Goal: Task Accomplishment & Management: Use online tool/utility

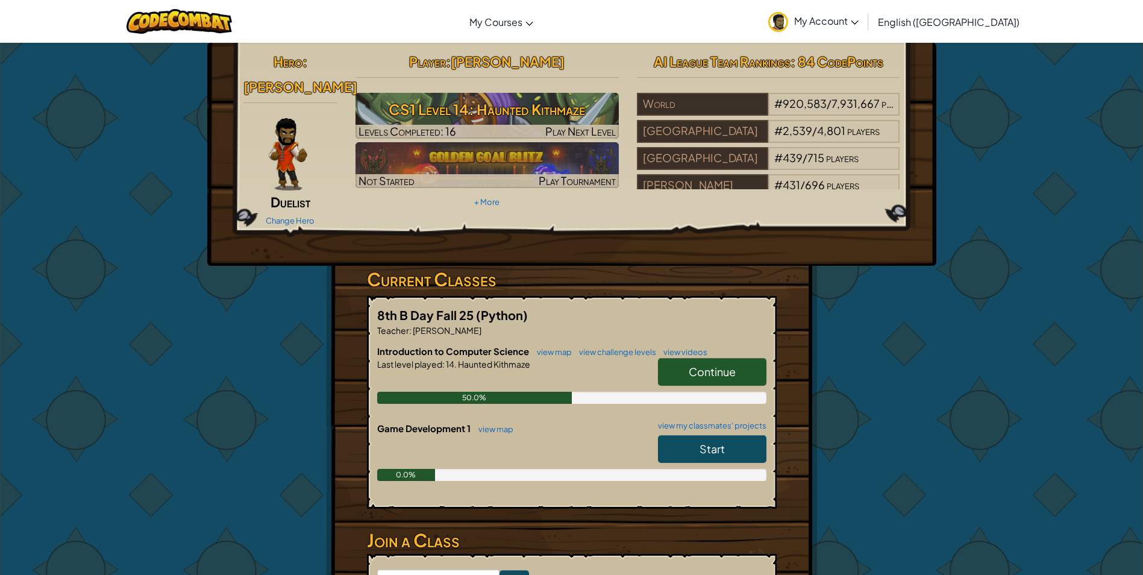
click at [688, 358] on link "Continue" at bounding box center [712, 372] width 108 height 28
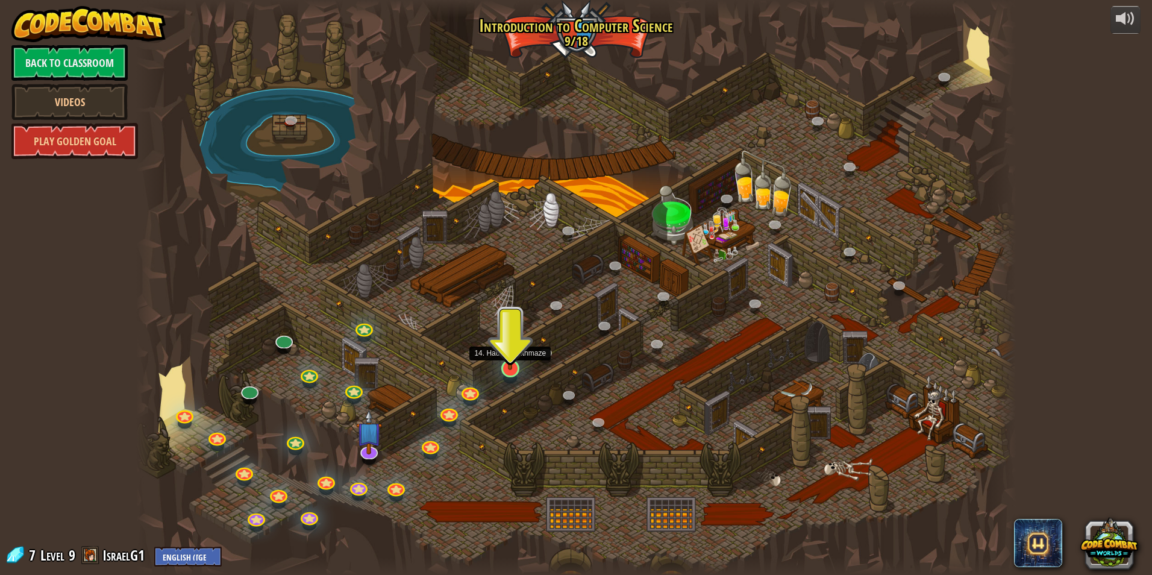
click at [516, 359] on img at bounding box center [510, 343] width 24 height 54
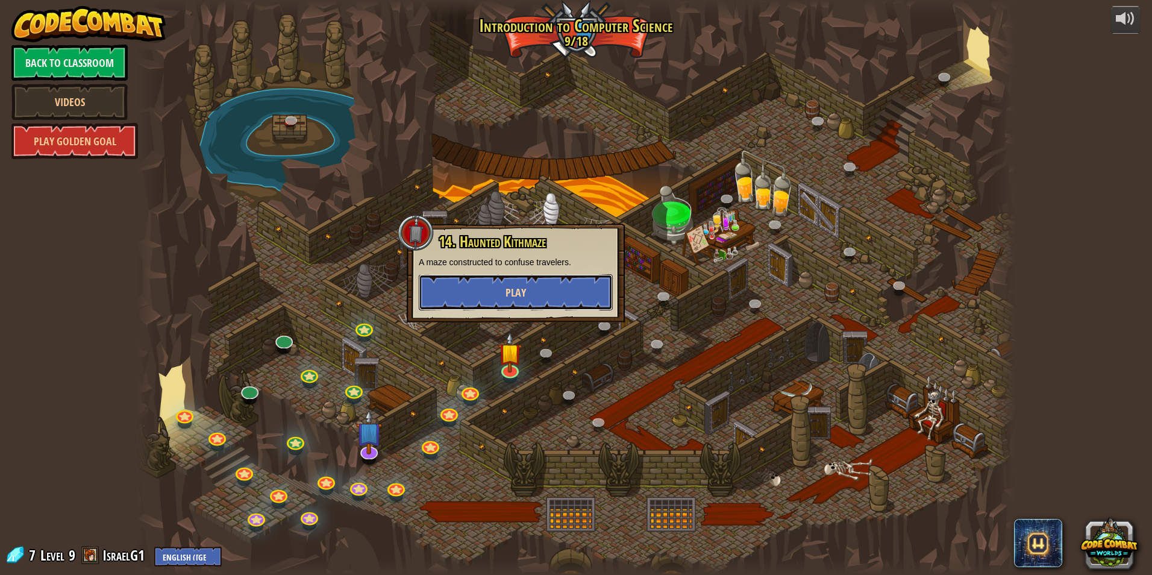
click at [463, 288] on button "Play" at bounding box center [516, 292] width 194 height 36
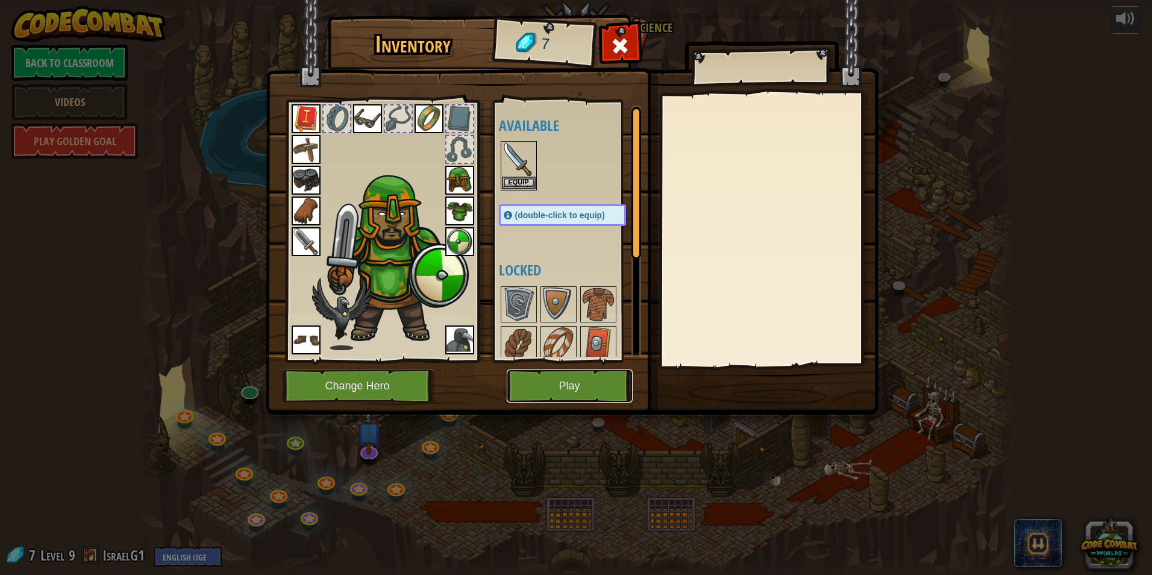
click at [562, 377] on button "Play" at bounding box center [570, 385] width 126 height 33
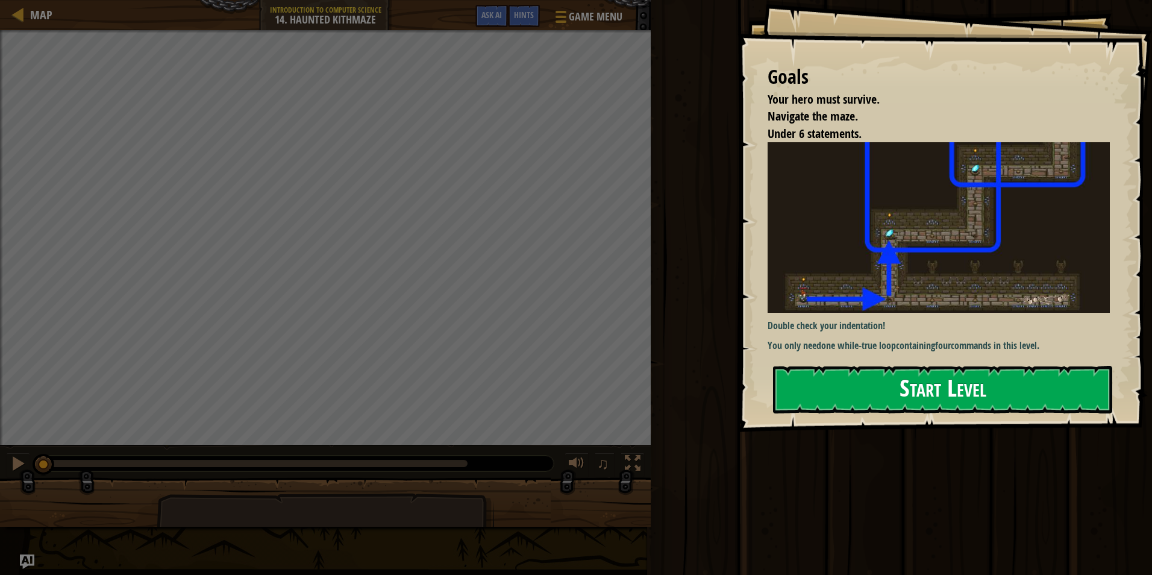
click at [832, 380] on button "Start Level" at bounding box center [942, 390] width 339 height 48
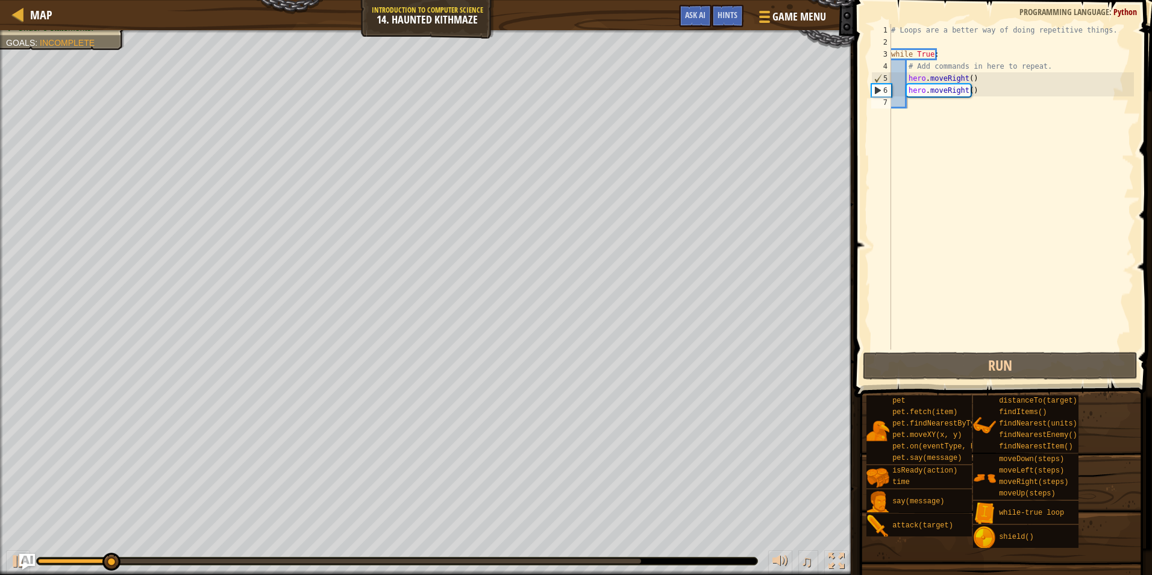
click at [25, 560] on img "Ask AI" at bounding box center [27, 562] width 16 height 16
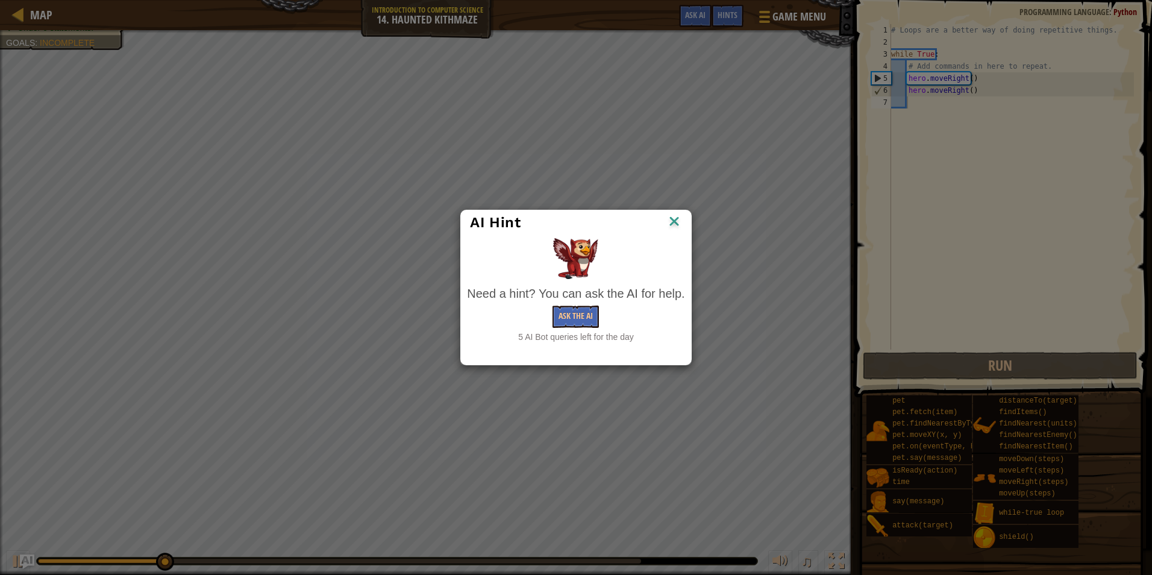
click at [678, 222] on img at bounding box center [675, 222] width 16 height 18
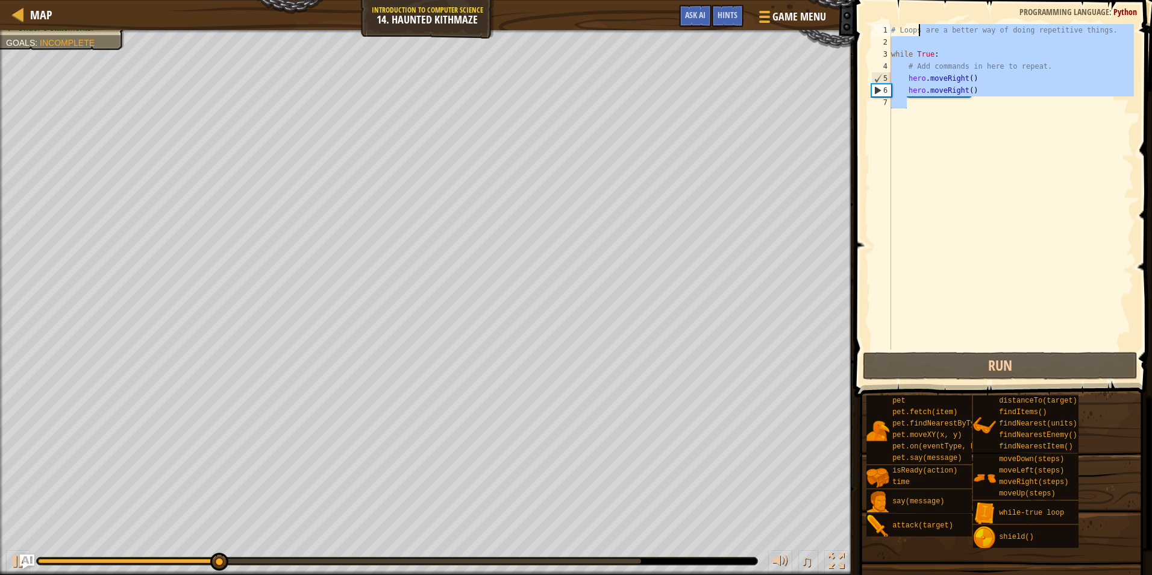
drag, startPoint x: 940, startPoint y: 149, endPoint x: 921, endPoint y: 31, distance: 120.3
click at [921, 31] on div "# Loops are a better way of doing repetitive things. while True : # Add command…" at bounding box center [1011, 199] width 245 height 350
type textarea "# Loops"
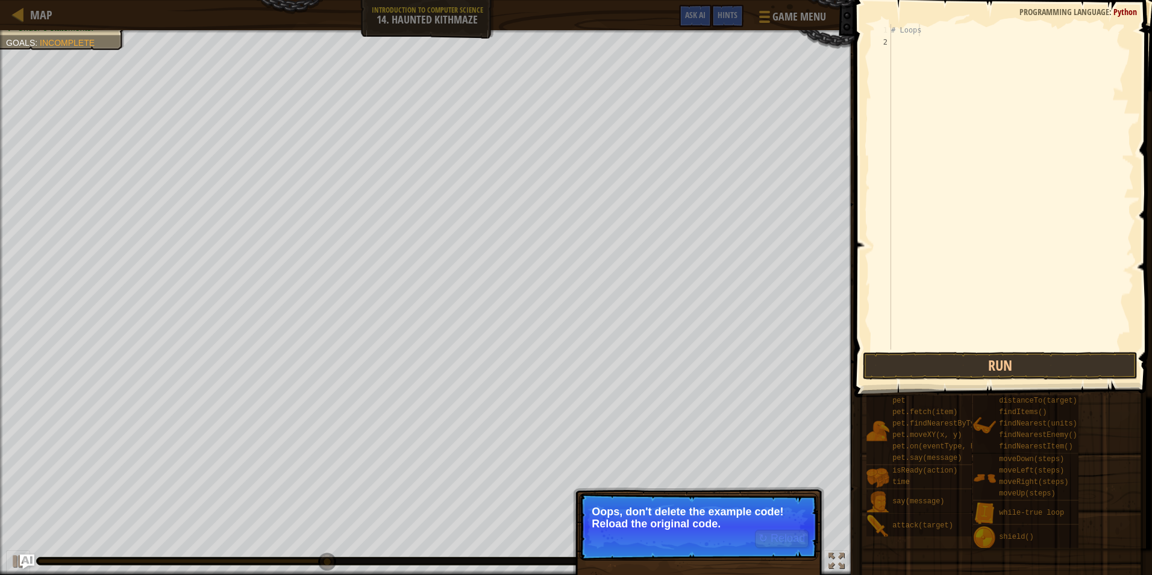
click at [937, 43] on div "# Loops" at bounding box center [1011, 199] width 245 height 350
drag, startPoint x: 937, startPoint y: 40, endPoint x: 936, endPoint y: 30, distance: 10.3
click at [937, 33] on div "# Loops" at bounding box center [1011, 199] width 245 height 350
click at [929, 29] on div "# Loops" at bounding box center [1011, 186] width 245 height 325
drag, startPoint x: 899, startPoint y: 42, endPoint x: 897, endPoint y: 17, distance: 24.7
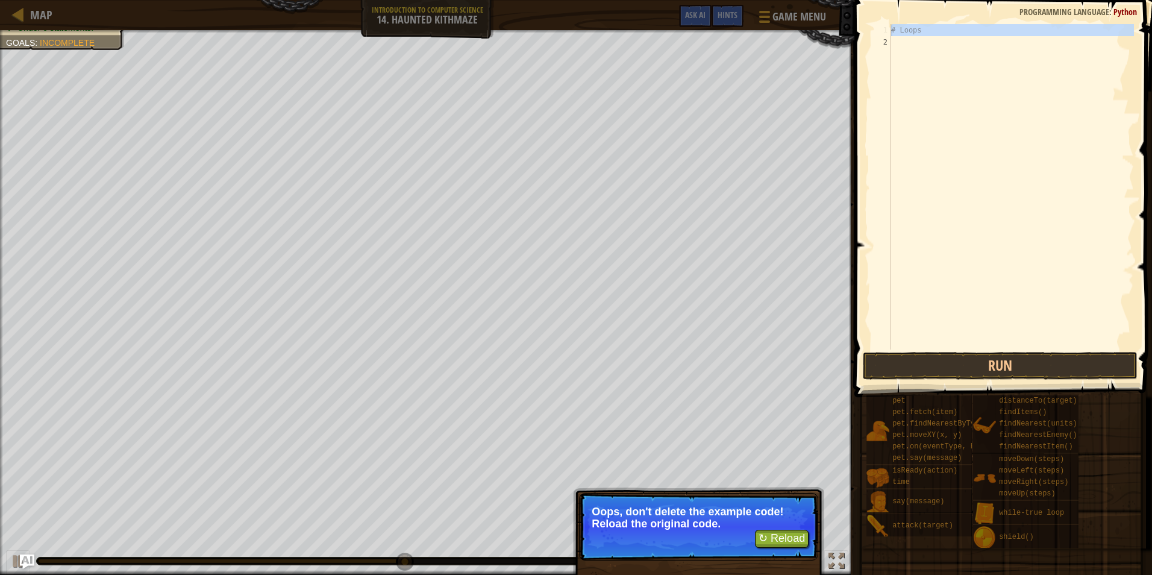
click at [897, 17] on div "# Loops 1 2 # Loops ההההההההההההההההההההההההההההההההההההההההההההההההההההההההההה…" at bounding box center [1001, 222] width 301 height 433
type textarea "# Loops"
drag, startPoint x: 897, startPoint y: 17, endPoint x: 893, endPoint y: 99, distance: 82.1
click at [893, 99] on div "# Loops" at bounding box center [1011, 186] width 245 height 325
click at [762, 539] on button "↻ Reload" at bounding box center [782, 539] width 54 height 18
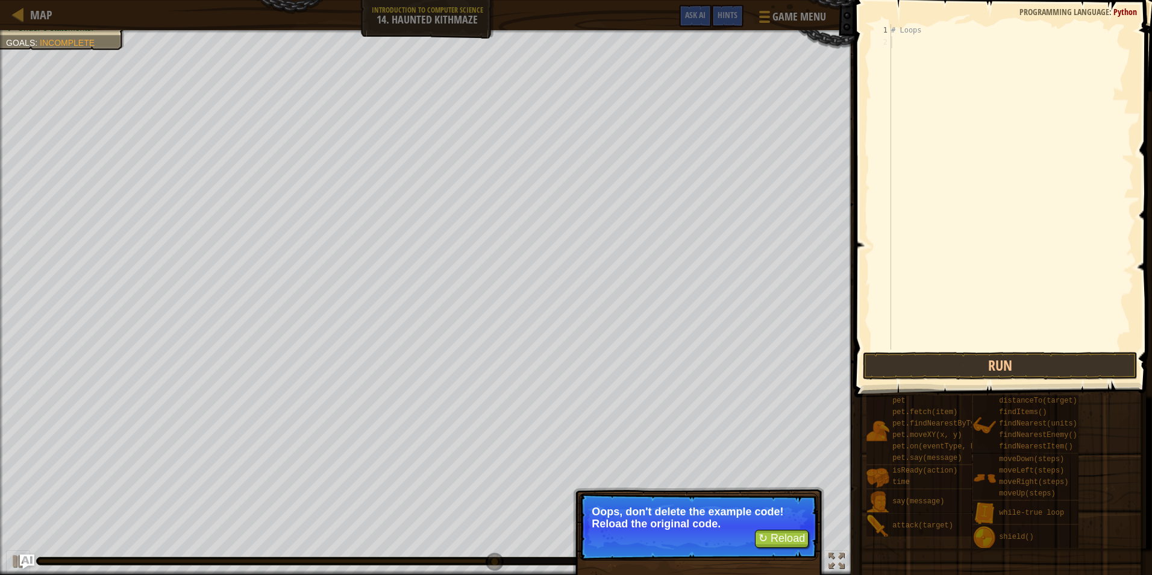
scroll to position [5, 0]
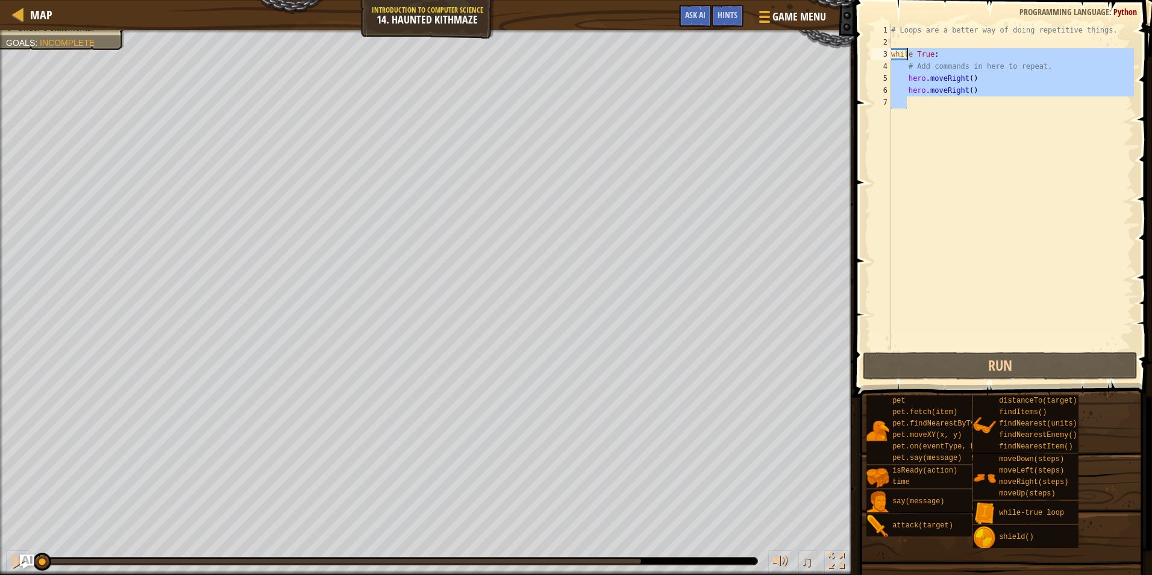
drag, startPoint x: 936, startPoint y: 99, endPoint x: 905, endPoint y: 48, distance: 59.7
click at [905, 48] on div "# Loops are a better way of doing repetitive things. while True : # Add command…" at bounding box center [1011, 199] width 245 height 350
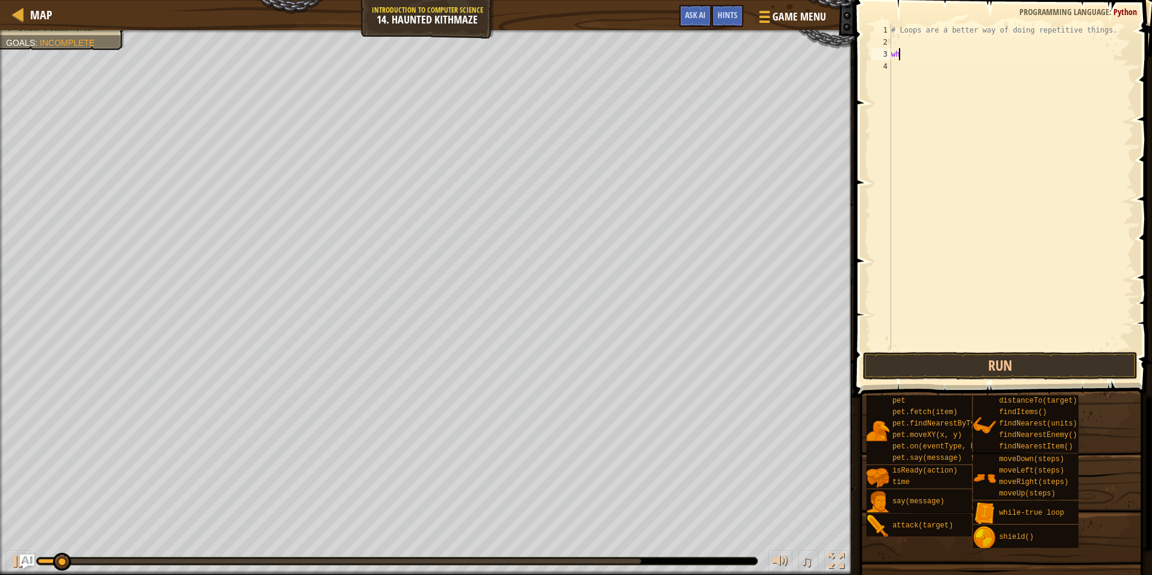
type textarea "w"
type textarea "#"
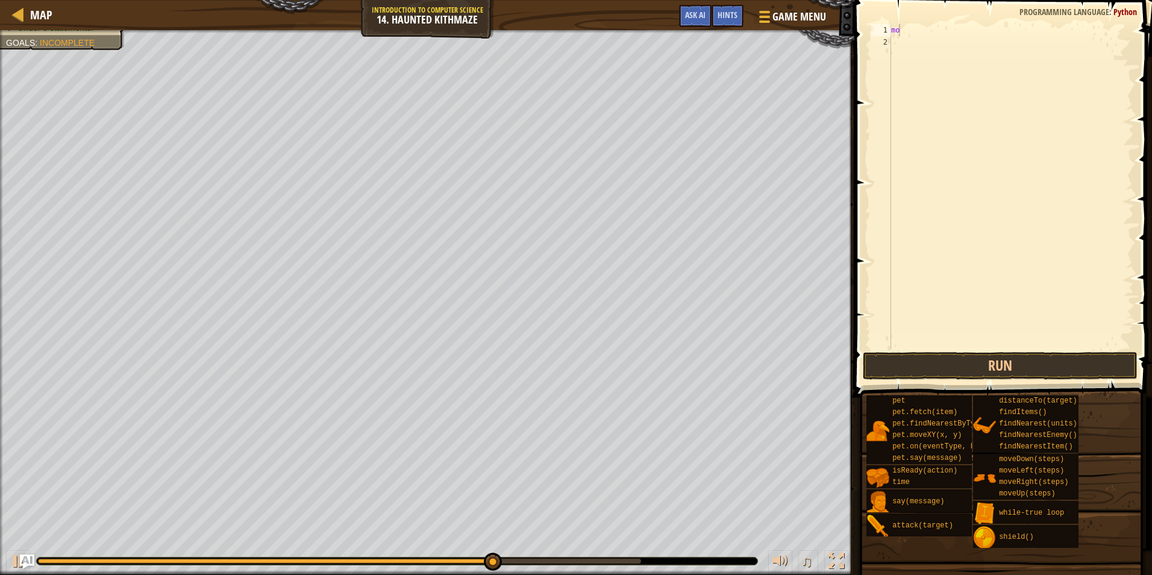
click at [42, 559] on div at bounding box center [397, 561] width 722 height 8
click at [38, 561] on div at bounding box center [270, 561] width 464 height 5
click at [17, 567] on div at bounding box center [18, 561] width 16 height 16
click at [18, 559] on div at bounding box center [18, 561] width 16 height 16
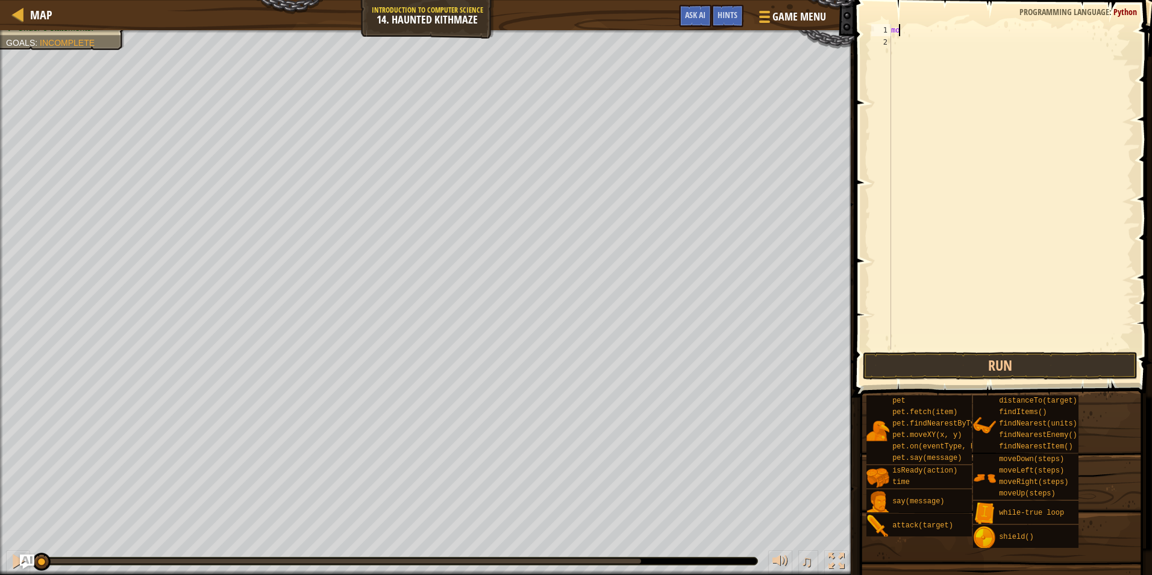
drag, startPoint x: 525, startPoint y: 561, endPoint x: -2, endPoint y: 594, distance: 528.4
click at [0, 0] on html "Map Introduction to Computer Science 14. Haunted Kithmaze Game Menu Done Hints …" at bounding box center [576, 0] width 1152 height 0
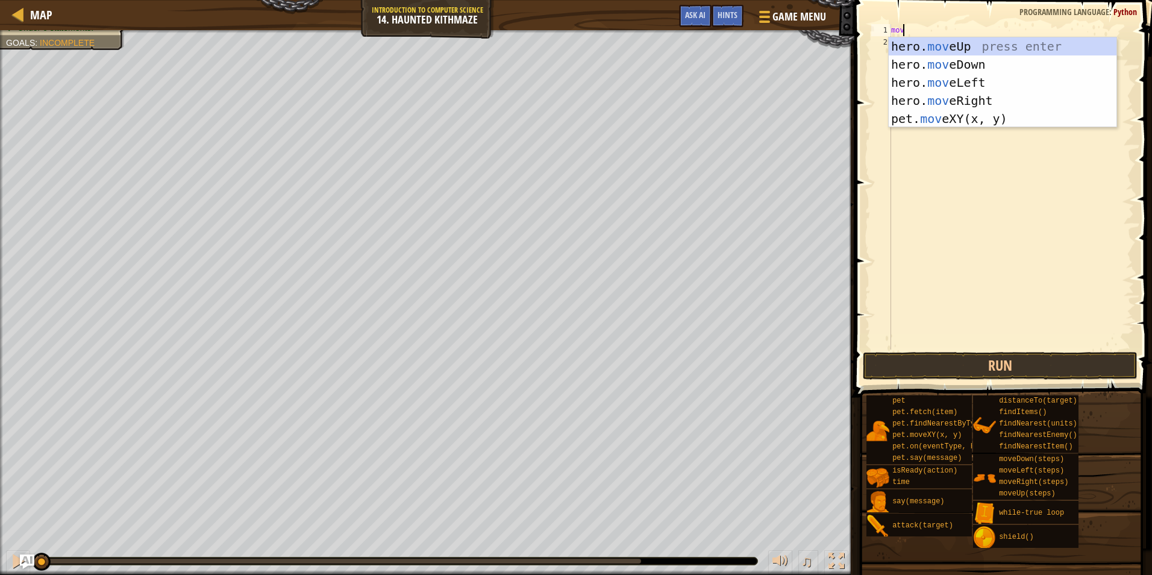
type textarea "move"
click at [967, 96] on div "hero. move Up press enter hero. move Down press enter hero. move Left press ent…" at bounding box center [1003, 100] width 228 height 127
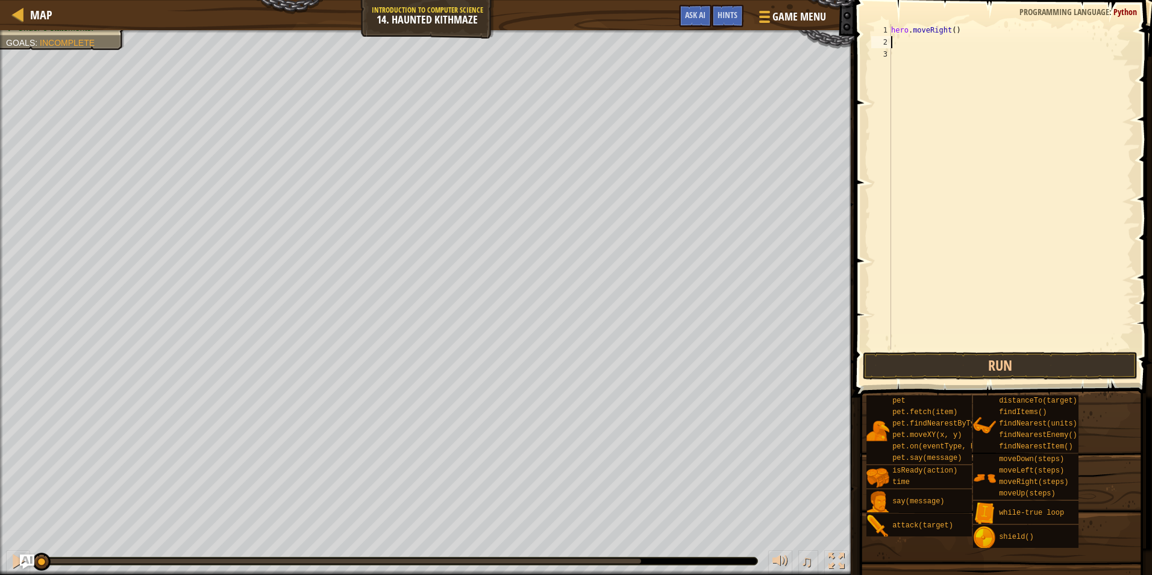
scroll to position [5, 0]
click at [952, 26] on div "hero . moveRight ( )" at bounding box center [1011, 199] width 245 height 350
type textarea "hero.moveRight(2)"
click at [940, 46] on div "hero . moveRight ( 2 )" at bounding box center [1011, 199] width 245 height 350
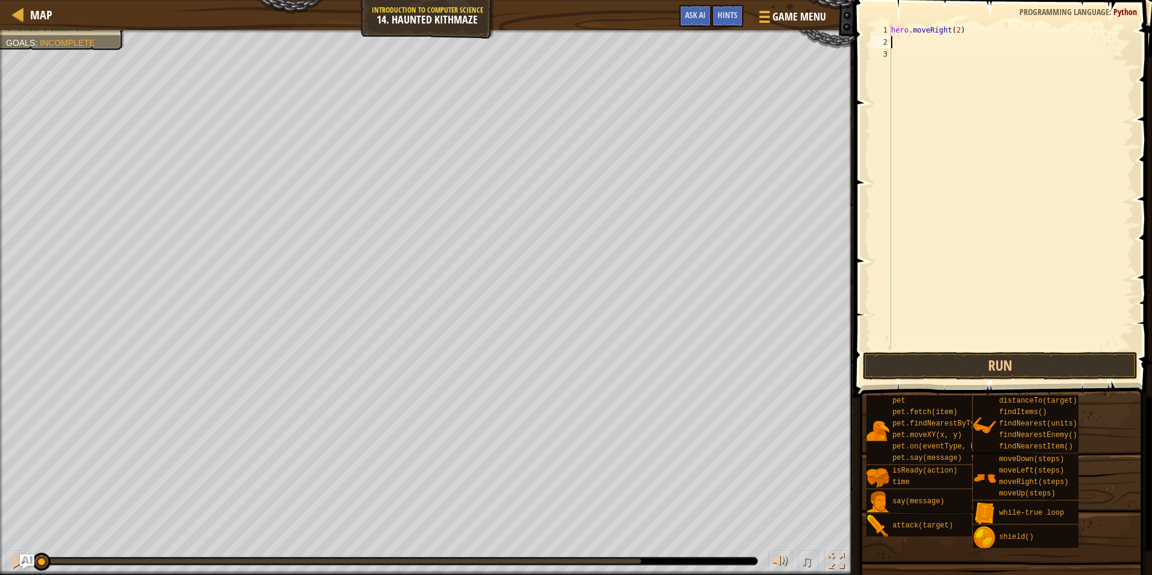
scroll to position [5, 0]
type textarea "up"
click at [926, 57] on div "hero.move Up press enter while-tr u e loo p press enter" at bounding box center [1003, 85] width 228 height 72
click at [938, 38] on div "hero . moveRight ( 2 ) hero . moveUp ( )" at bounding box center [1011, 199] width 245 height 350
type textarea "hero.moveUp(2)"
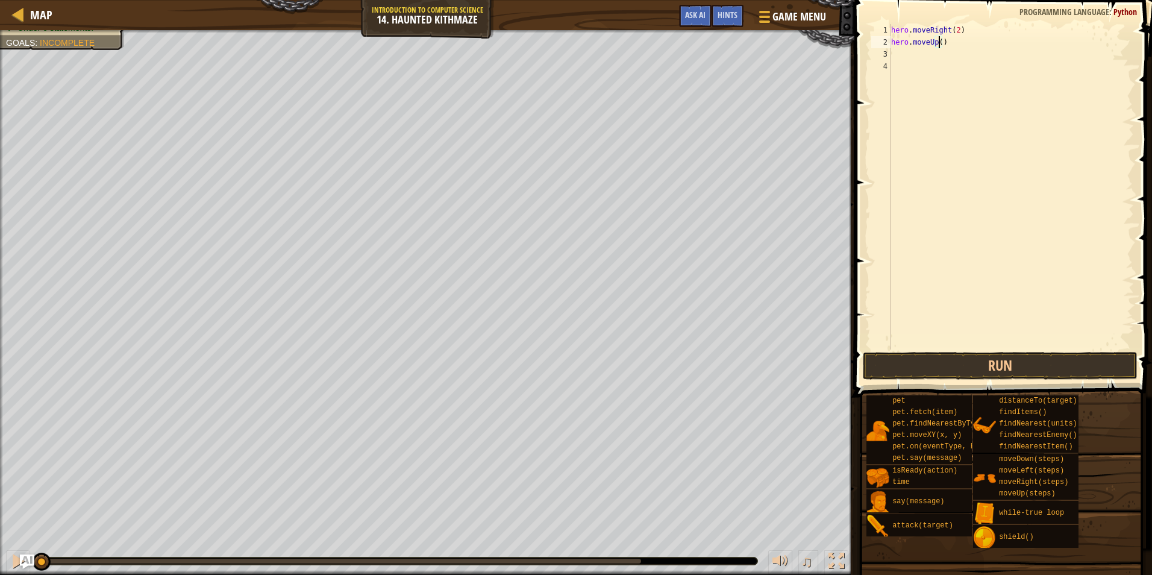
scroll to position [5, 4]
click at [919, 57] on div "hero . moveRight ( 2 ) hero . moveUp ( 2 )" at bounding box center [1011, 199] width 245 height 350
type textarea "righ"
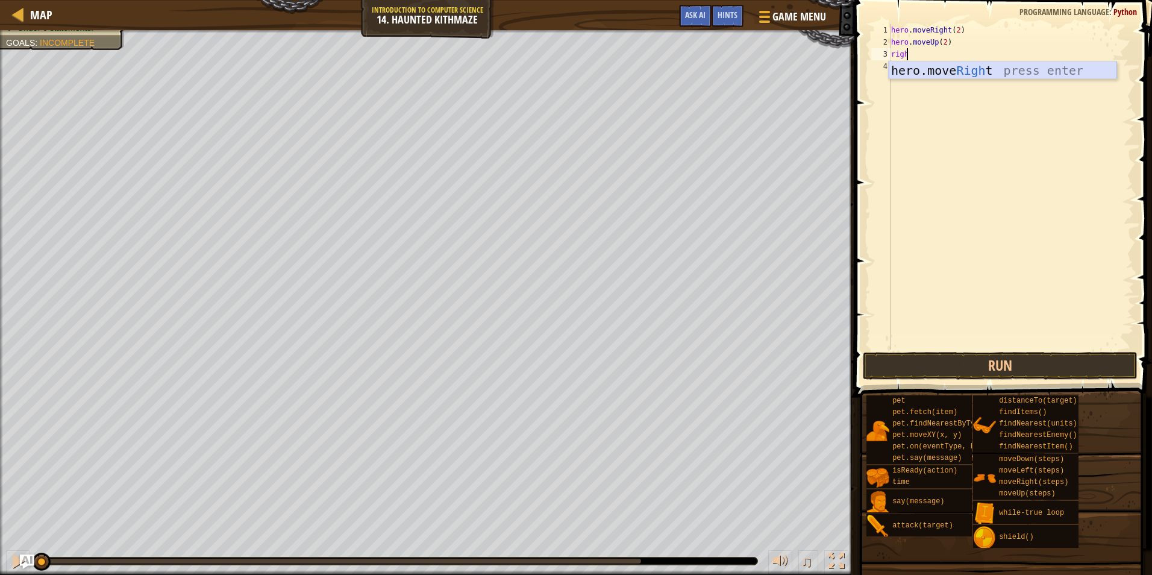
click at [1014, 68] on div "hero.move Righ t press enter" at bounding box center [1003, 88] width 228 height 54
click at [951, 51] on div "hero . moveRight ( 2 ) hero . moveUp ( 2 ) hero . moveRight ( )" at bounding box center [1011, 199] width 245 height 350
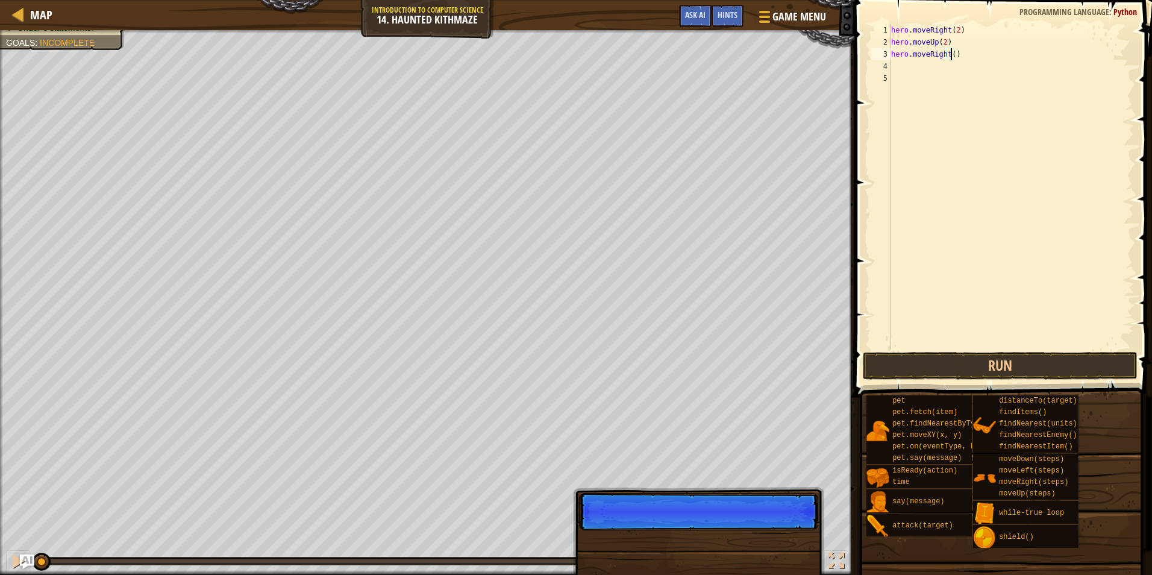
type textarea "hero.moveRight(2)"
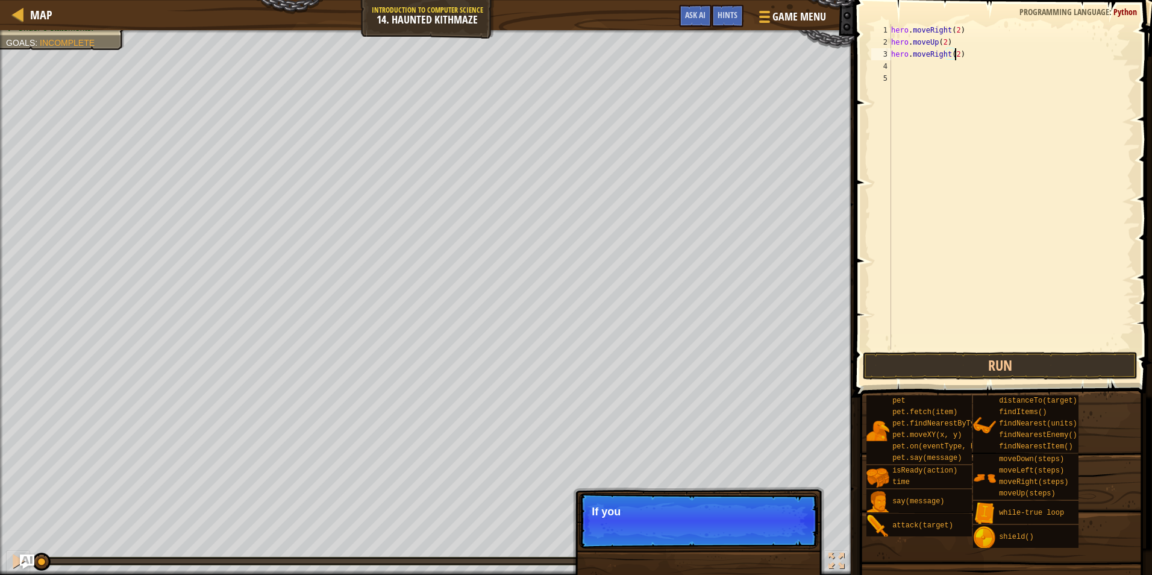
scroll to position [5, 5]
click at [913, 75] on div "hero . moveRight ( 2 ) hero . moveUp ( 2 ) hero . moveRight ( 2 )" at bounding box center [1011, 199] width 245 height 350
click at [913, 68] on div "hero . moveRight ( 2 ) hero . moveUp ( 2 ) hero . moveRight ( 2 )" at bounding box center [1011, 199] width 245 height 350
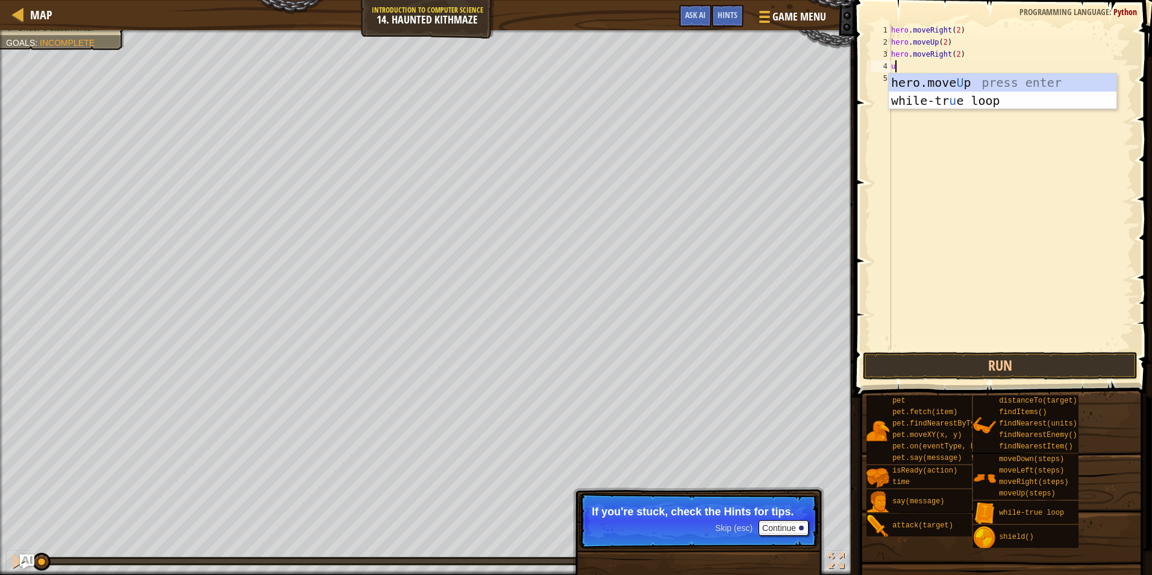
type textarea "up"
click at [966, 81] on div "hero.move Up press enter while-tr u e loo p press enter" at bounding box center [1003, 110] width 228 height 72
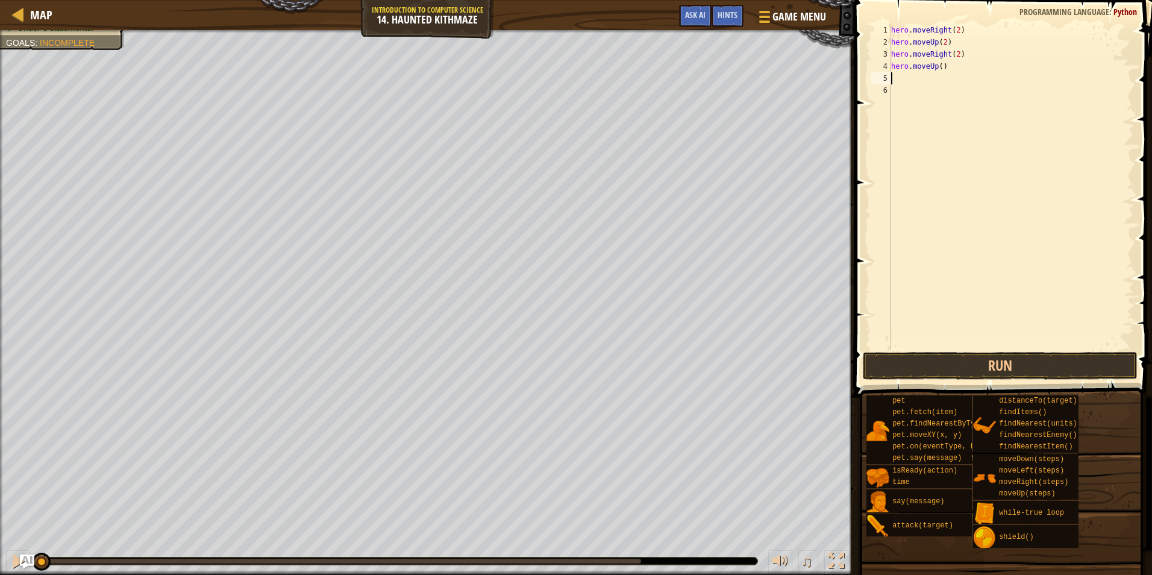
click at [938, 66] on div "hero . moveRight ( 2 ) hero . moveUp ( 2 ) hero . moveRight ( 2 ) hero . moveUp…" at bounding box center [1011, 199] width 245 height 350
type textarea "hero.moveUp(2)"
click at [957, 365] on button "Run" at bounding box center [1000, 366] width 275 height 28
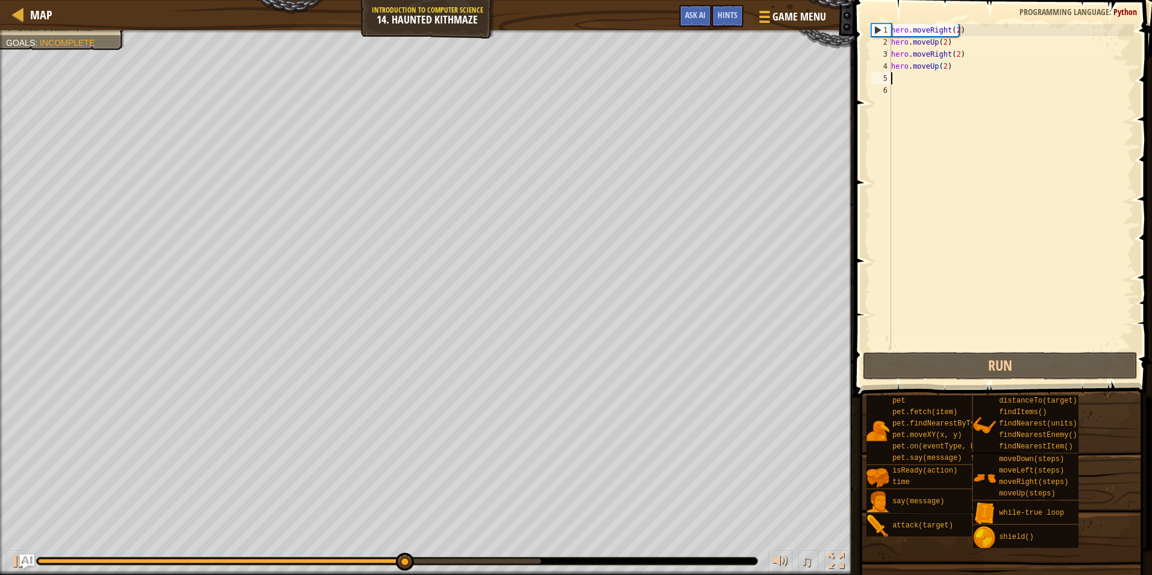
click at [941, 75] on div "hero . moveRight ( 2 ) hero . moveUp ( 2 ) hero . moveRight ( 2 ) hero . moveUp…" at bounding box center [1011, 199] width 245 height 350
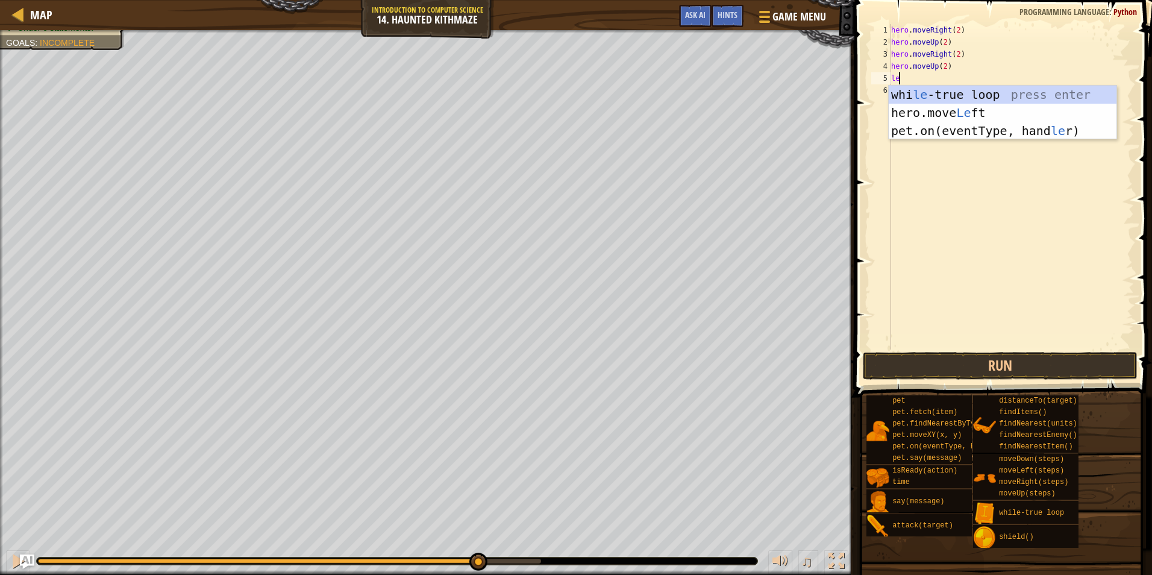
type textarea "l"
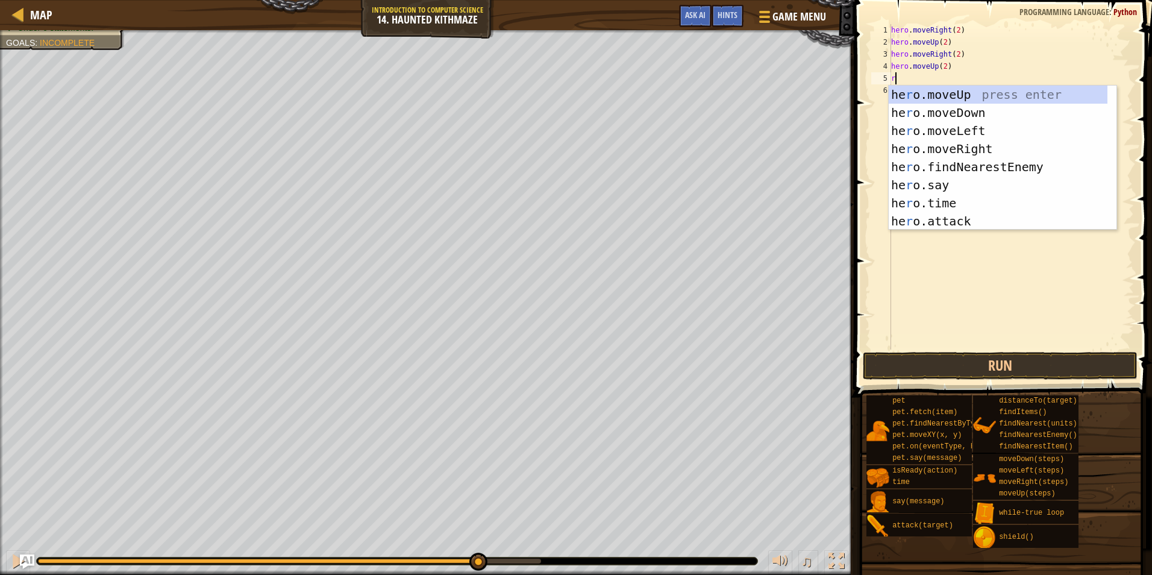
type textarea "ri"
click at [972, 92] on div "hero.move Ri ght press enter he r o.f i ndNearestEnemy press enter he r o. i sR…" at bounding box center [998, 176] width 219 height 181
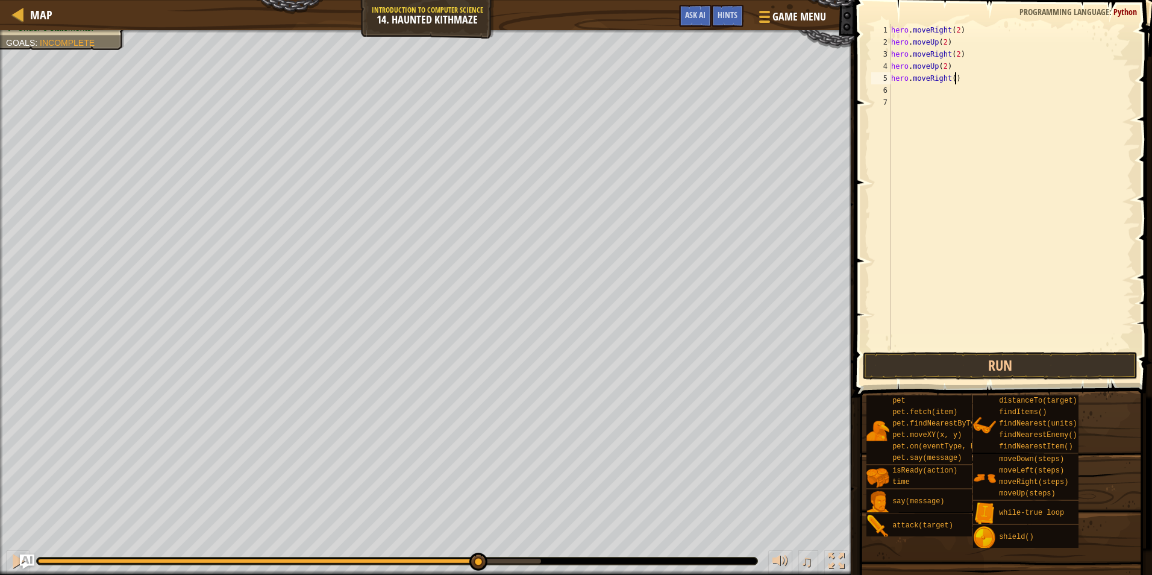
click at [956, 80] on div "hero . moveRight ( 2 ) hero . moveUp ( 2 ) hero . moveRight ( 2 ) hero . moveUp…" at bounding box center [1011, 199] width 245 height 350
click at [951, 79] on div "hero . moveRight ( 2 ) hero . moveUp ( 2 ) hero . moveRight ( 2 ) hero . moveUp…" at bounding box center [1011, 199] width 245 height 350
type textarea "hero.moveRight(2)"
click at [912, 90] on div "hero . moveRight ( 2 ) hero . moveUp ( 2 ) hero . moveRight ( 2 ) hero . moveUp…" at bounding box center [1011, 199] width 245 height 350
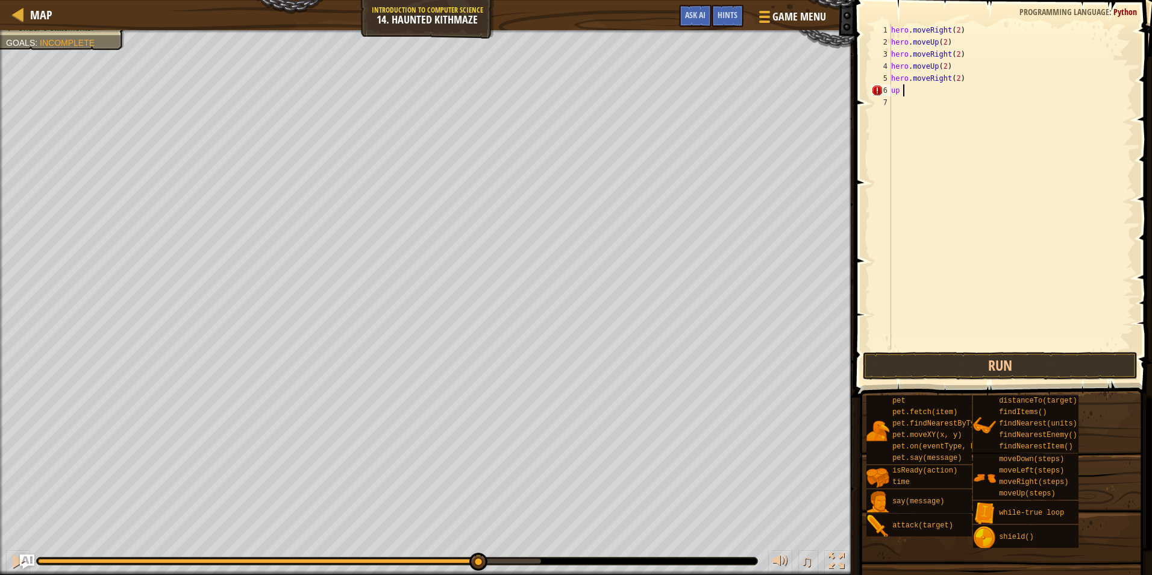
scroll to position [5, 0]
type textarea "u"
type textarea "up"
click at [958, 104] on div "hero.move Up press enter while-tr u e loo p press enter" at bounding box center [1003, 134] width 228 height 72
click at [939, 92] on div "hero . moveRight ( 2 ) hero . moveUp ( 2 ) hero . moveRight ( 2 ) hero . moveUp…" at bounding box center [1011, 199] width 245 height 350
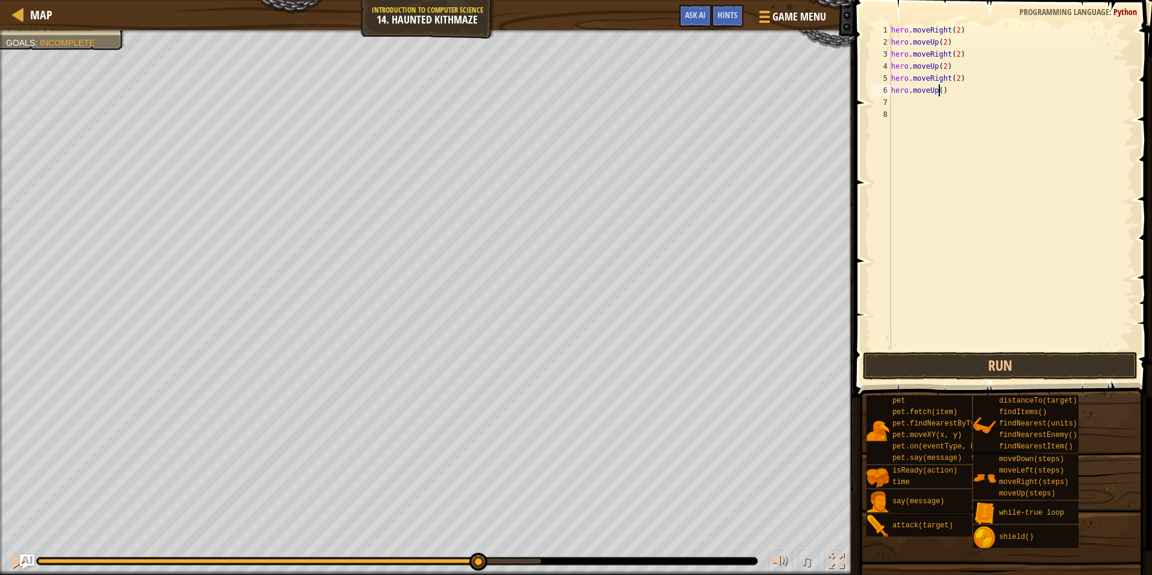
scroll to position [5, 4]
type textarea "hero.moveUp(2)"
click at [945, 352] on button "Run" at bounding box center [1000, 366] width 275 height 28
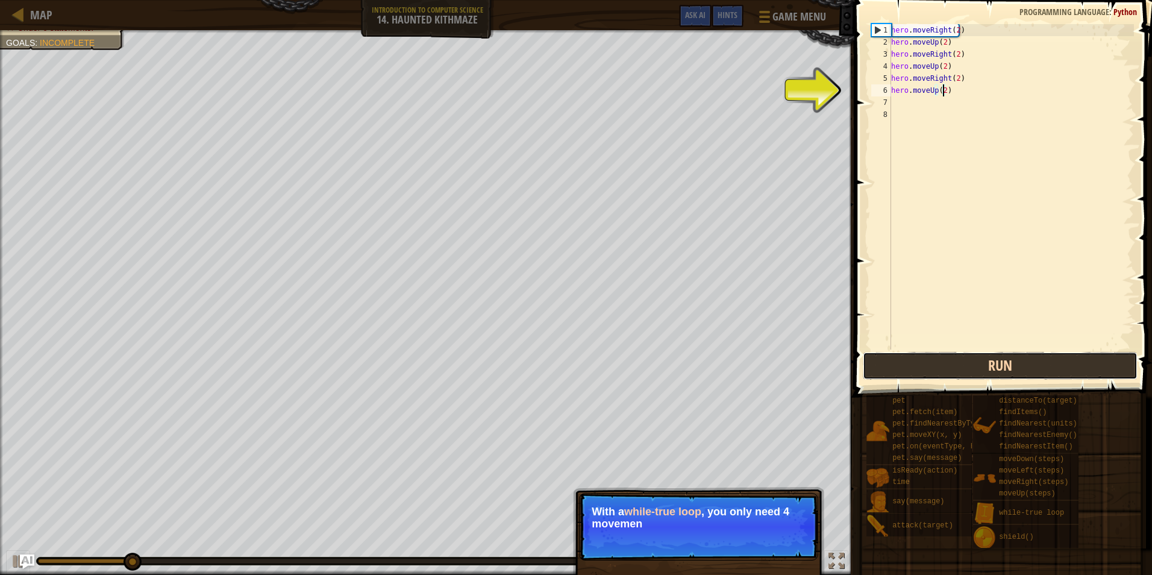
click at [940, 365] on button "Run" at bounding box center [1000, 366] width 275 height 28
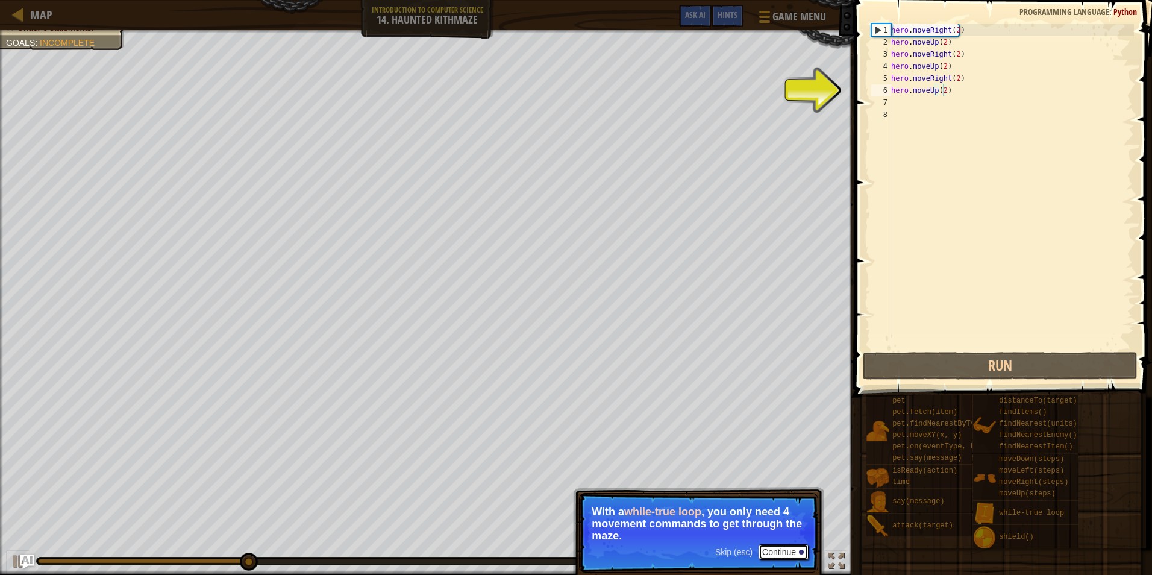
click at [781, 541] on p "Skip (esc) Continue With a while-true loop , you only need 4 movement commands …" at bounding box center [698, 533] width 239 height 80
click at [779, 553] on button "Continue" at bounding box center [784, 552] width 50 height 16
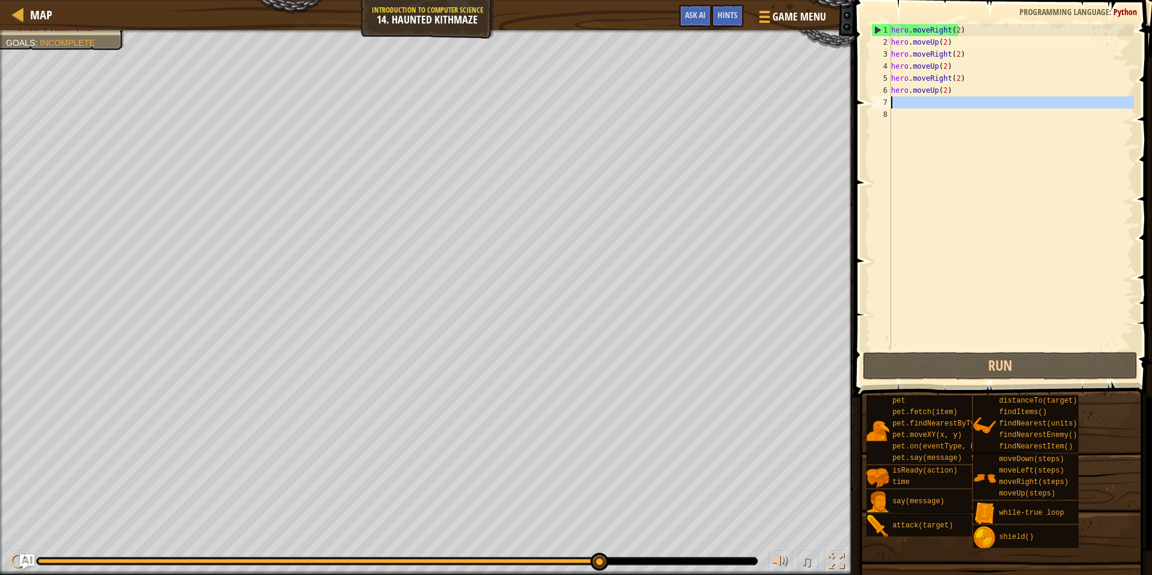
drag, startPoint x: 894, startPoint y: 113, endPoint x: 880, endPoint y: 104, distance: 16.9
click at [880, 104] on div "hero.moveUp(2) 1 2 3 4 5 6 7 8 hero . moveRight ( 2 ) hero . moveUp ( 2 ) hero …" at bounding box center [1001, 186] width 265 height 325
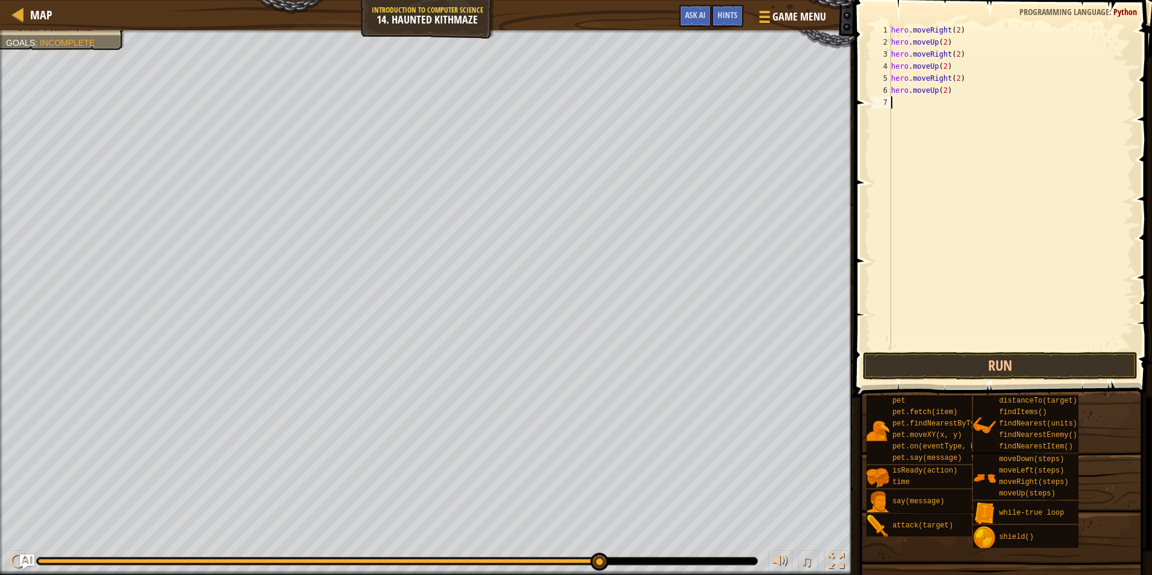
drag, startPoint x: 894, startPoint y: 103, endPoint x: 870, endPoint y: 101, distance: 24.2
click at [870, 101] on div "1 2 3 4 5 6 7 hero . moveRight ( 2 ) hero . moveUp ( 2 ) hero . moveRight ( 2 )…" at bounding box center [1001, 186] width 265 height 325
type textarea "hero.moveUp(2)"
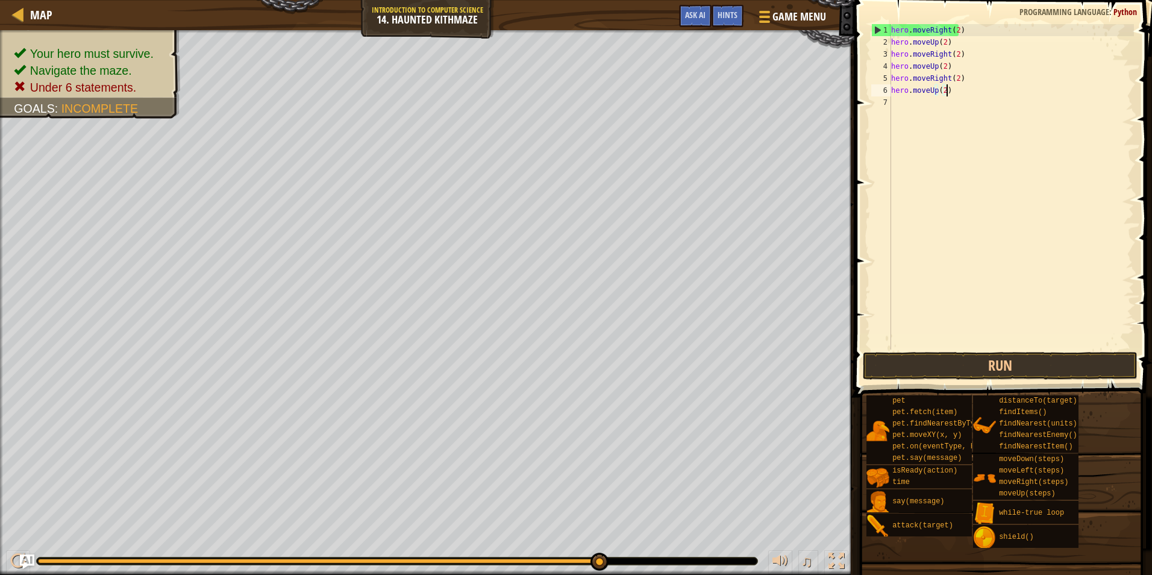
click at [893, 110] on div "hero . moveRight ( 2 ) hero . moveUp ( 2 ) hero . moveRight ( 2 ) hero . moveUp…" at bounding box center [1011, 199] width 245 height 350
type textarea "hero.moveUp(2)"
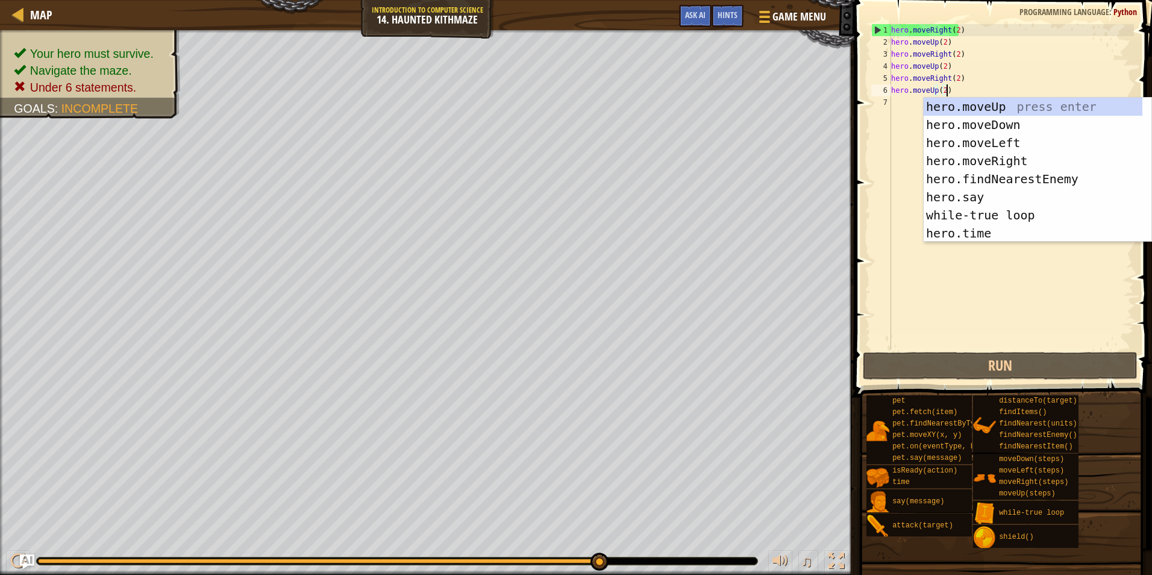
click at [894, 110] on div "hero . moveRight ( 2 ) hero . moveUp ( 2 ) hero . moveRight ( 2 ) hero . moveUp…" at bounding box center [1011, 199] width 245 height 350
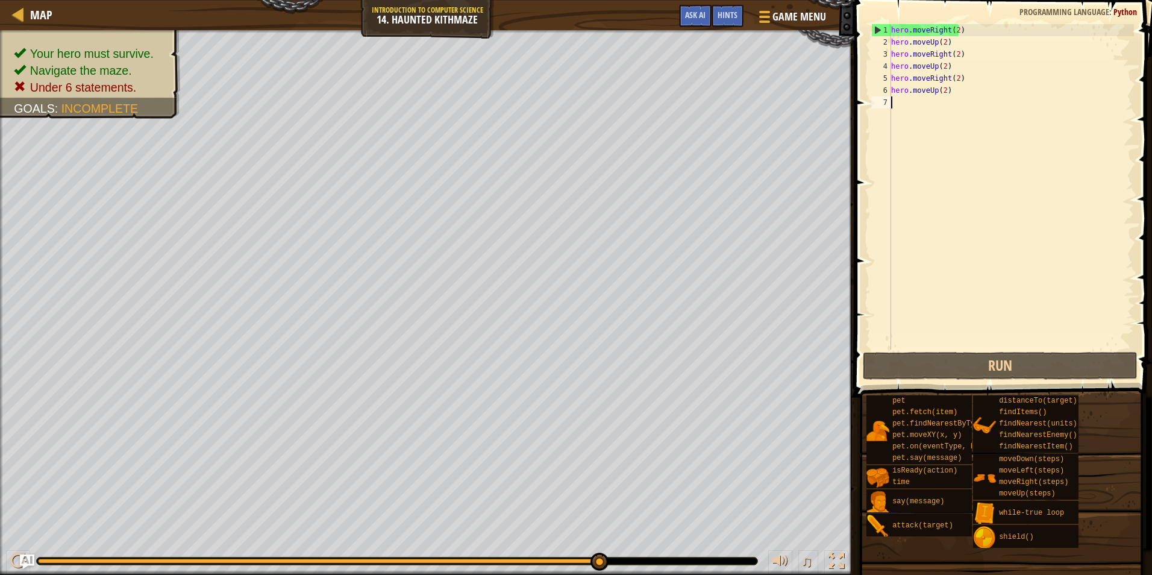
click at [894, 110] on div "hero . moveRight ( 2 ) hero . moveUp ( 2 ) hero . moveRight ( 2 ) hero . moveUp…" at bounding box center [1011, 199] width 245 height 350
drag, startPoint x: 894, startPoint y: 110, endPoint x: 872, endPoint y: 105, distance: 22.2
click at [872, 105] on div "1 2 3 4 5 6 7 hero . moveRight ( 2 ) hero . moveUp ( 2 ) hero . moveRight ( 2 )…" at bounding box center [1001, 186] width 265 height 325
drag, startPoint x: 907, startPoint y: 117, endPoint x: 852, endPoint y: 98, distance: 58.1
click at [852, 98] on div "1 2 3 4 5 6 7 hero . moveRight ( 2 ) hero . moveUp ( 2 ) hero . moveRight ( 2 )…" at bounding box center [1001, 222] width 301 height 433
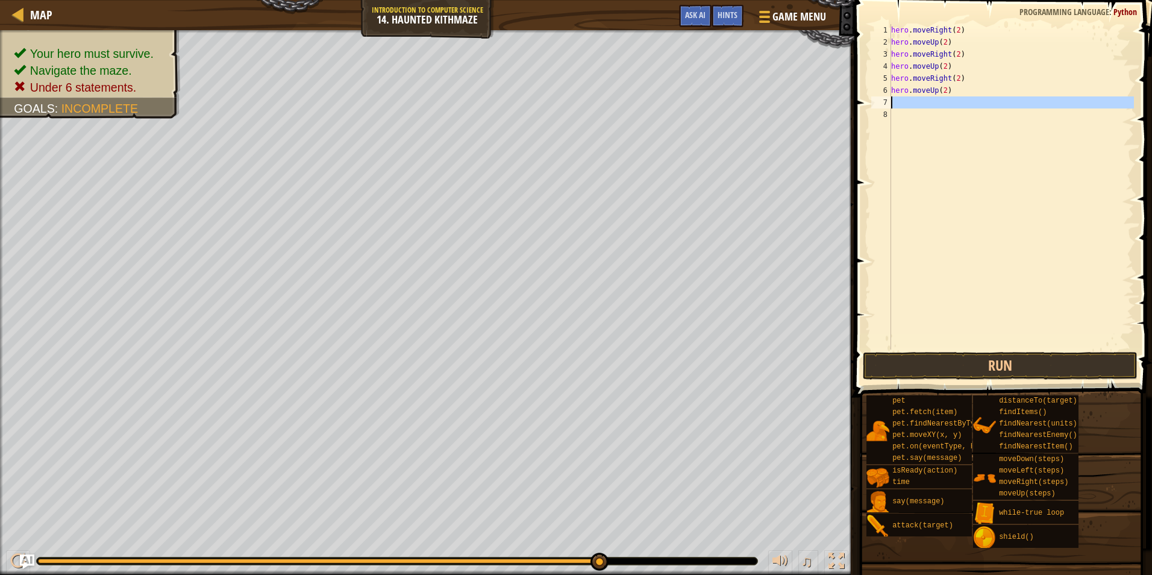
drag, startPoint x: 907, startPoint y: 116, endPoint x: 866, endPoint y: 101, distance: 43.3
click at [866, 101] on div "1 2 3 4 5 6 7 8 hero . moveRight ( 2 ) hero . moveUp ( 2 ) hero . moveRight ( 2…" at bounding box center [1001, 222] width 301 height 433
click at [891, 115] on div "8" at bounding box center [882, 114] width 20 height 12
drag, startPoint x: 896, startPoint y: 126, endPoint x: 879, endPoint y: 102, distance: 28.6
click at [879, 102] on div "1 2 3 4 5 6 7 8 hero . moveRight ( 2 ) hero . moveUp ( 2 ) hero . moveRight ( 2…" at bounding box center [1001, 186] width 265 height 325
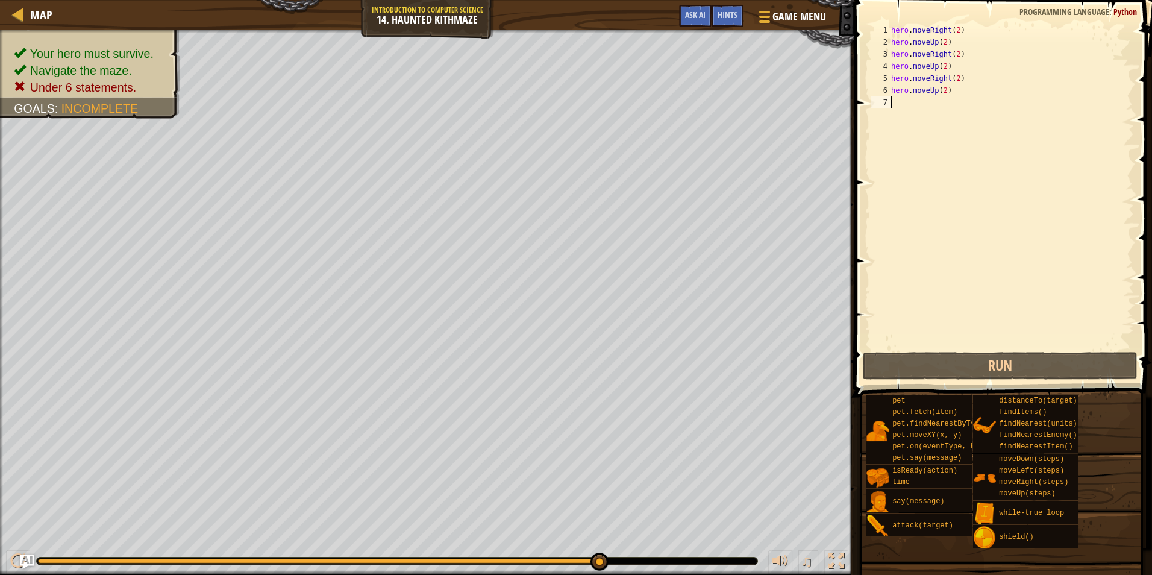
click at [891, 105] on div "hero . moveRight ( 2 ) hero . moveUp ( 2 ) hero . moveRight ( 2 ) hero . moveUp…" at bounding box center [1011, 199] width 245 height 350
click at [889, 105] on div "7" at bounding box center [882, 102] width 20 height 12
type textarea "hero.moveUp(2)"
click at [889, 105] on div "7" at bounding box center [882, 102] width 20 height 12
click at [888, 102] on div "7" at bounding box center [882, 102] width 20 height 12
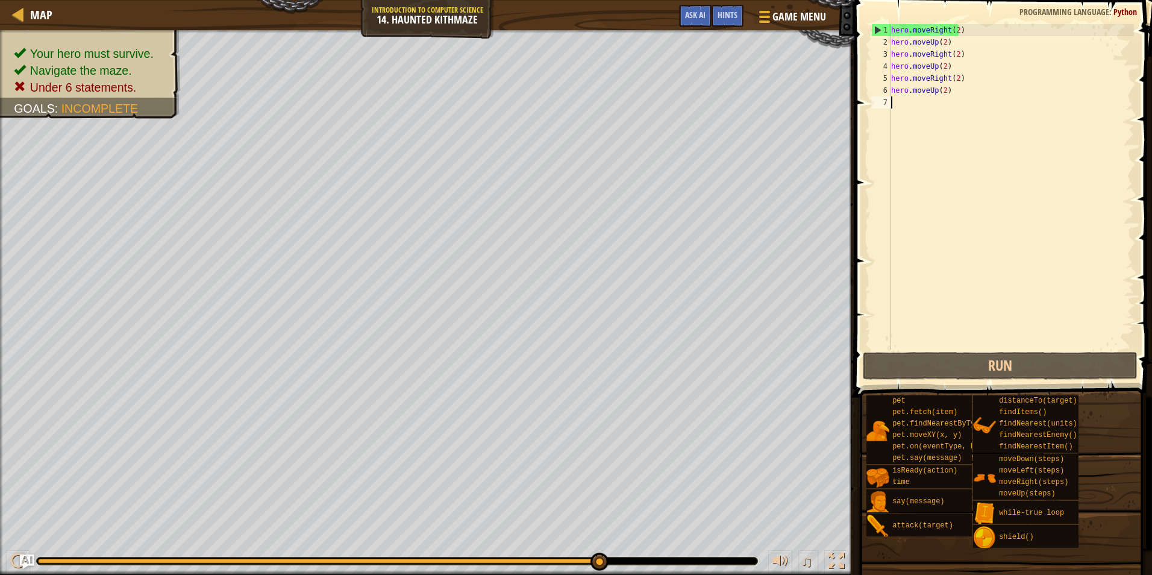
type textarea "hero.moveUp(2)"
click at [888, 102] on div "7" at bounding box center [882, 102] width 20 height 12
click at [891, 100] on div "7" at bounding box center [882, 102] width 20 height 12
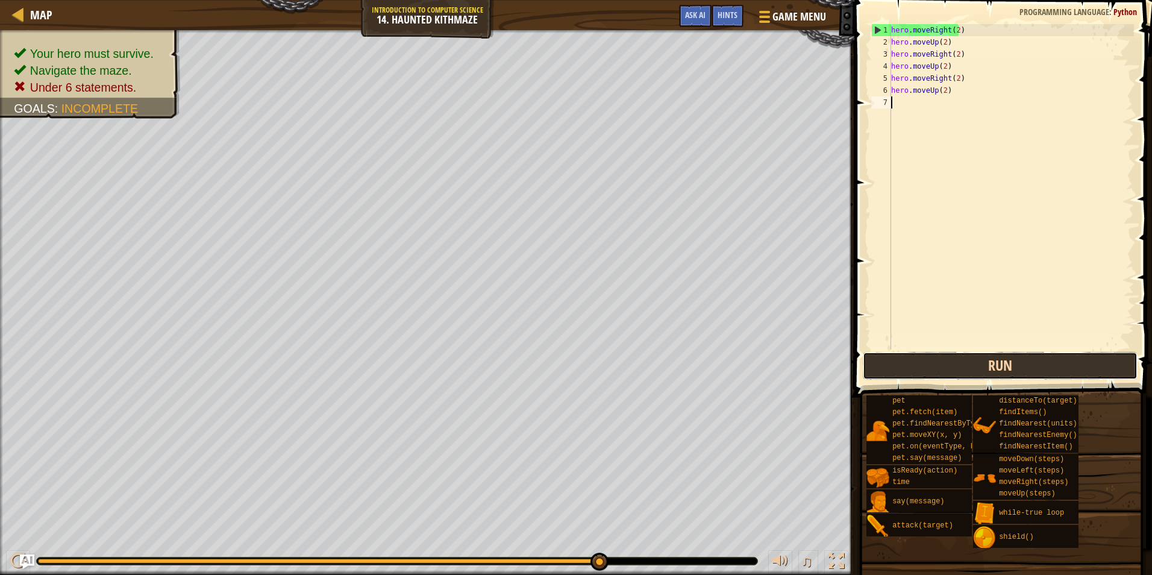
click at [882, 358] on button "Run" at bounding box center [1000, 366] width 275 height 28
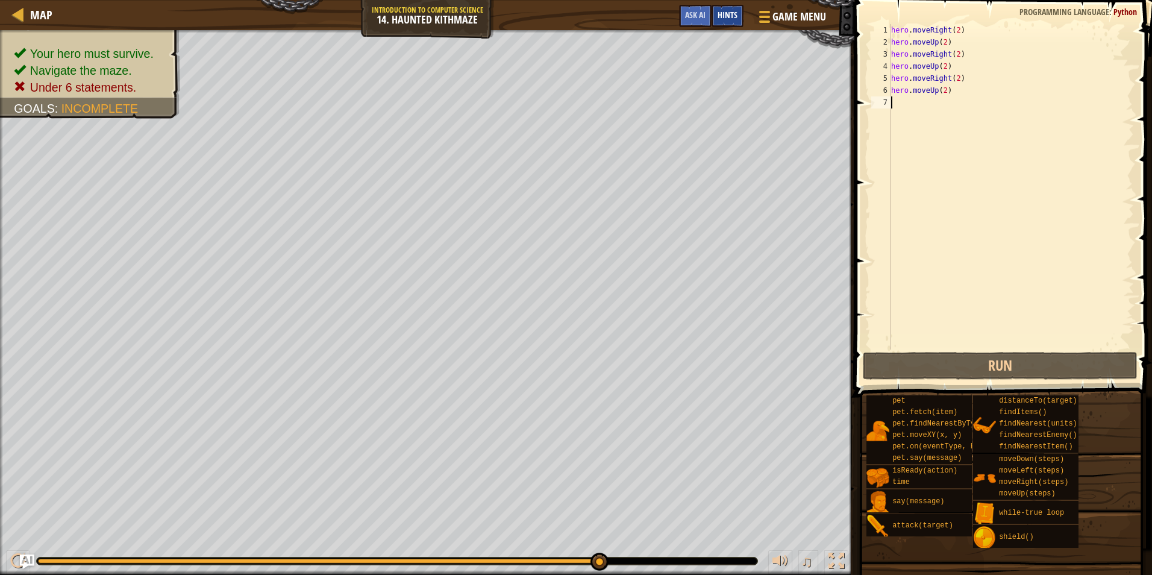
click at [728, 14] on span "Hints" at bounding box center [728, 14] width 20 height 11
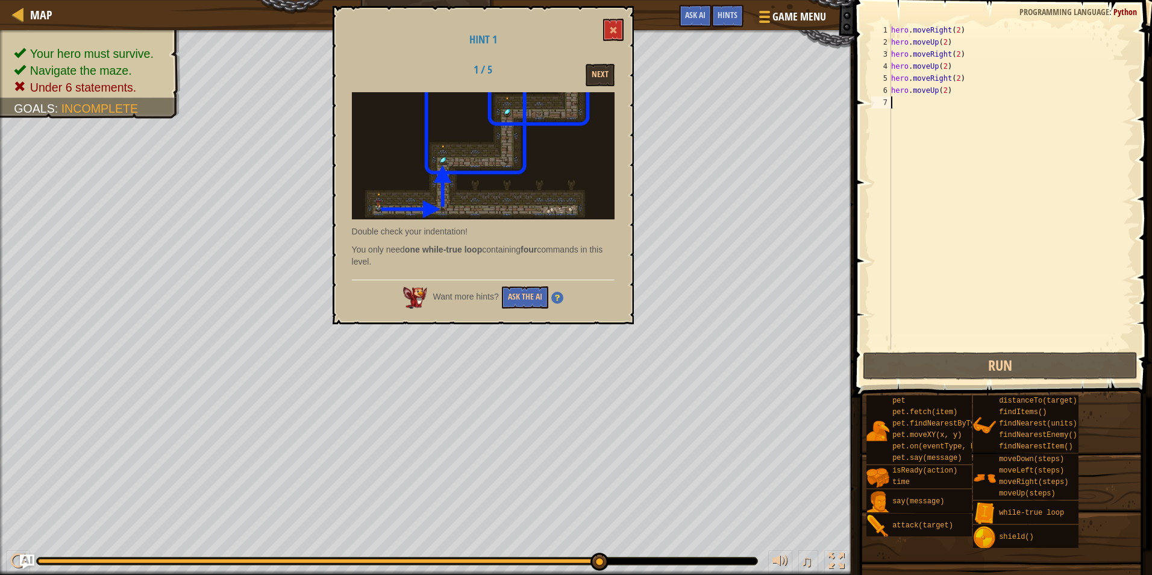
click at [520, 281] on div "Want more hints? Ask the AI" at bounding box center [483, 294] width 263 height 29
click at [522, 285] on div "Want more hints? Ask the AI" at bounding box center [483, 294] width 263 height 29
click at [517, 286] on button "Ask the AI" at bounding box center [525, 297] width 46 height 22
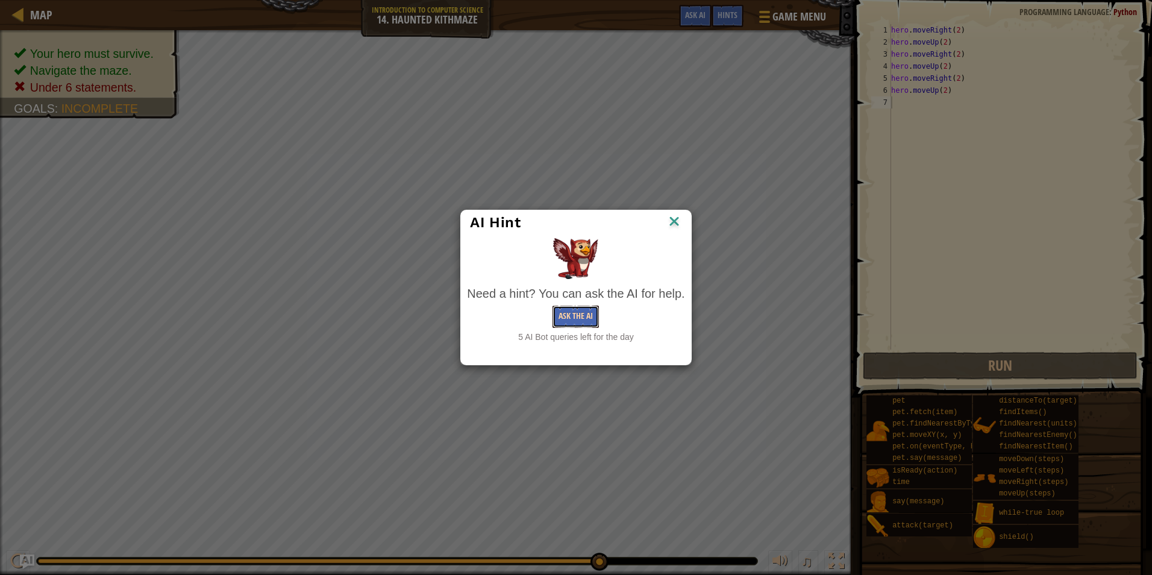
click at [563, 307] on button "Ask the AI" at bounding box center [576, 317] width 46 height 22
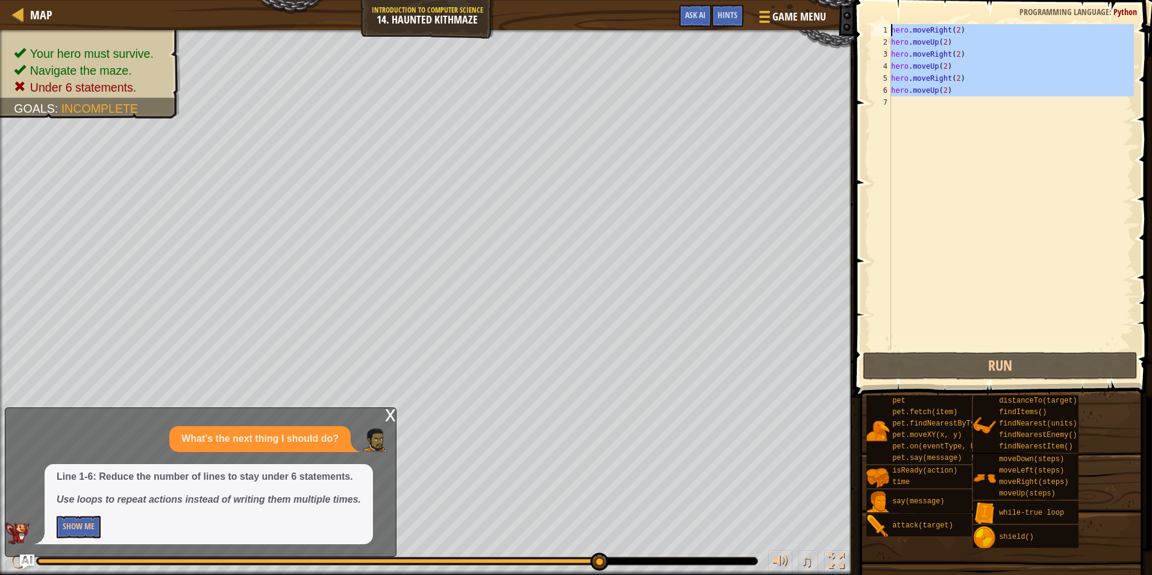
drag, startPoint x: 943, startPoint y: 116, endPoint x: 894, endPoint y: 8, distance: 118.4
click at [894, 8] on div "1 2 3 4 5 6 7 hero . moveRight ( 2 ) hero . moveUp ( 2 ) hero . moveRight ( 2 )…" at bounding box center [1001, 222] width 301 height 433
type textarea "hero.moveRight(2) hero.moveUp(2)"
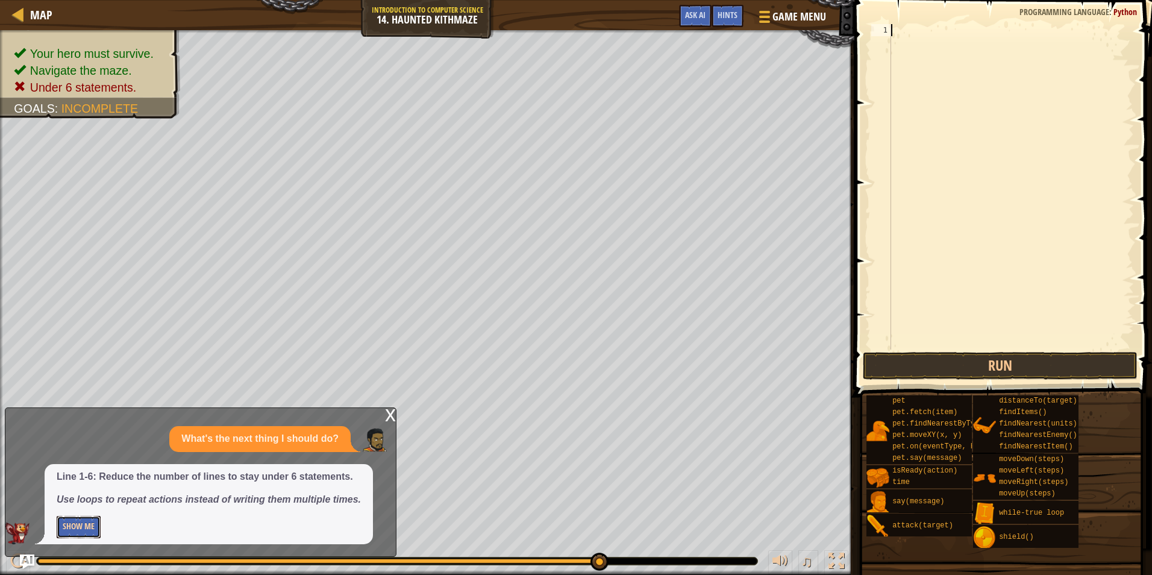
click at [97, 531] on button "Show Me" at bounding box center [79, 527] width 44 height 22
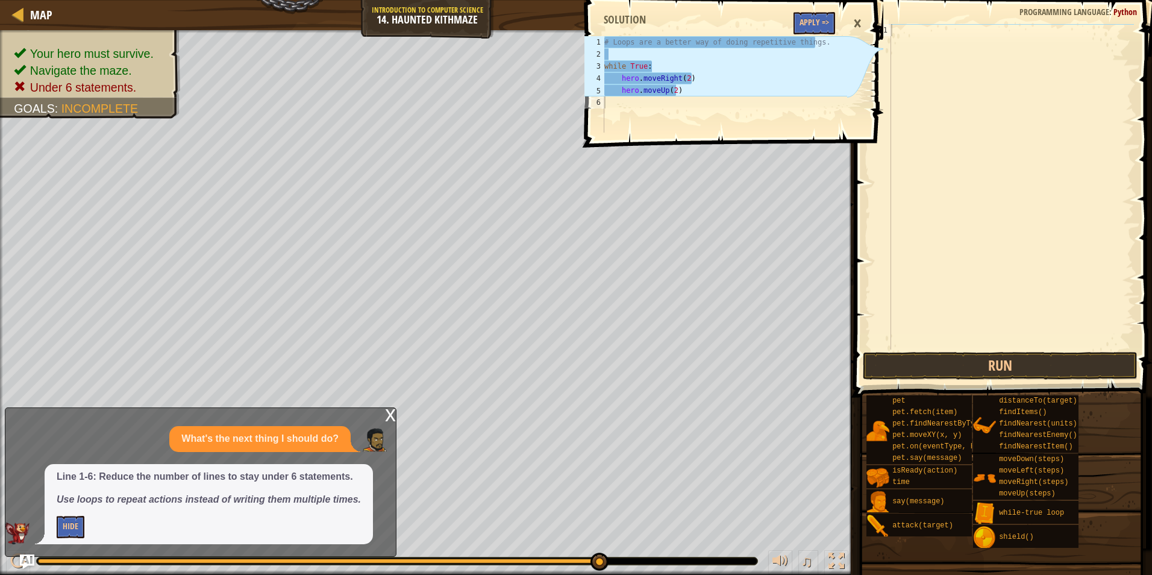
drag, startPoint x: 711, startPoint y: 80, endPoint x: 712, endPoint y: 95, distance: 15.1
click at [712, 95] on div "# Loops are a better way of doing repetitive things. while True : hero . moveRi…" at bounding box center [724, 96] width 245 height 121
click at [585, 78] on div "Map Introduction to Computer Science 14. Haunted Kithmaze Game Menu Done Hints …" at bounding box center [576, 287] width 1152 height 575
click at [608, 83] on div "# Loops are a better way of doing repetitive things. while True : hero . moveRi…" at bounding box center [724, 84] width 245 height 96
type textarea "hero.moveRight(2)"
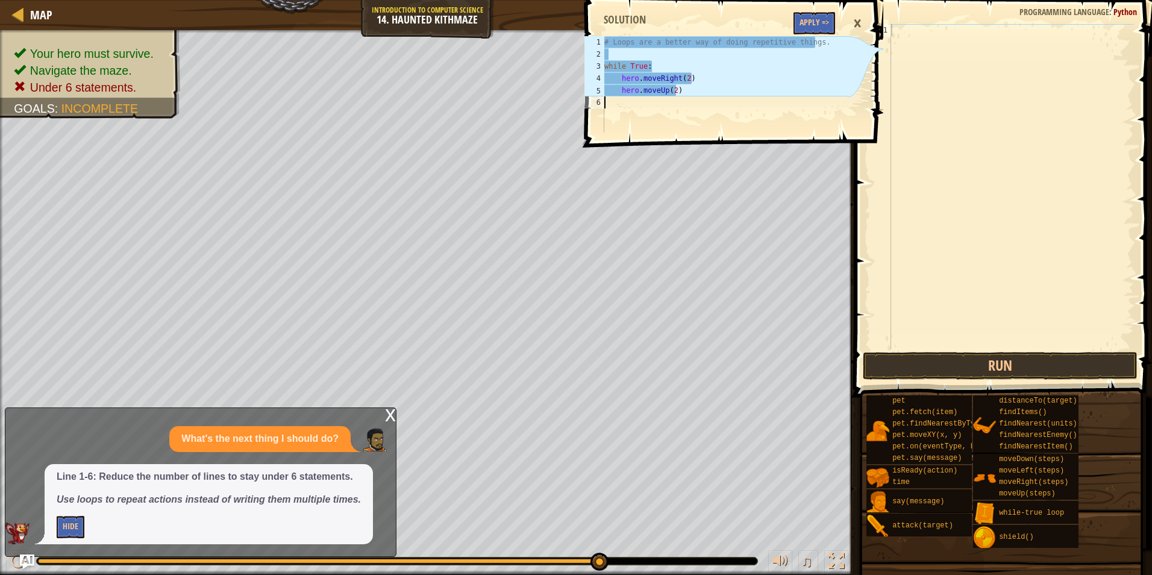
click at [591, 107] on div "6" at bounding box center [595, 102] width 20 height 12
drag, startPoint x: 682, startPoint y: 69, endPoint x: 662, endPoint y: 69, distance: 19.9
click at [674, 69] on div "# Loops are a better way of doing repetitive things. while True : hero . moveRi…" at bounding box center [724, 96] width 245 height 121
type textarea "while True:"
click at [913, 43] on div at bounding box center [1011, 199] width 245 height 350
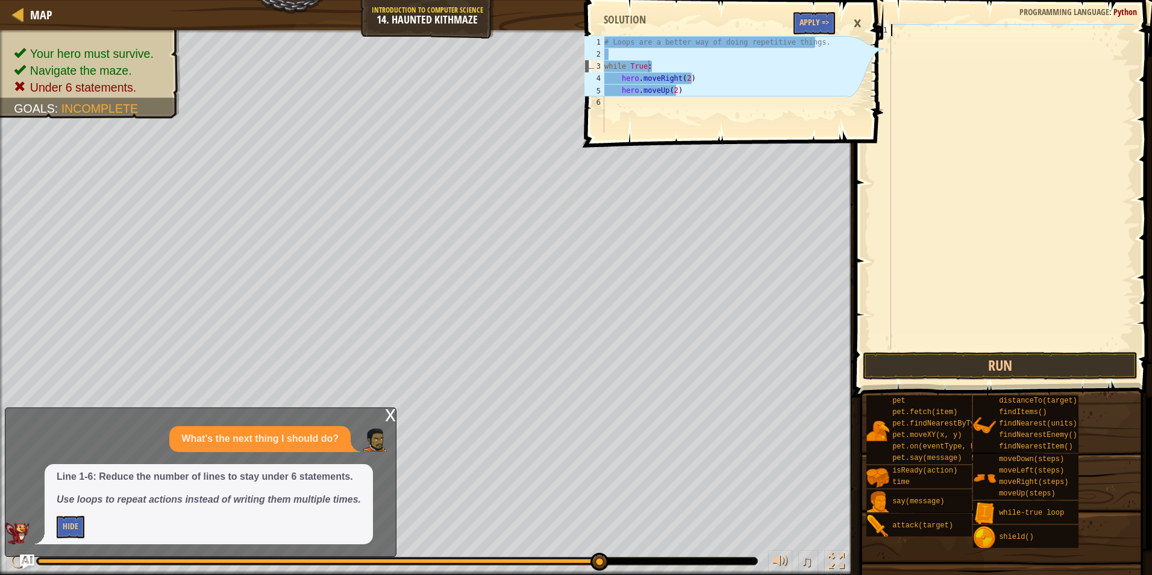
click at [915, 25] on div at bounding box center [1011, 199] width 245 height 350
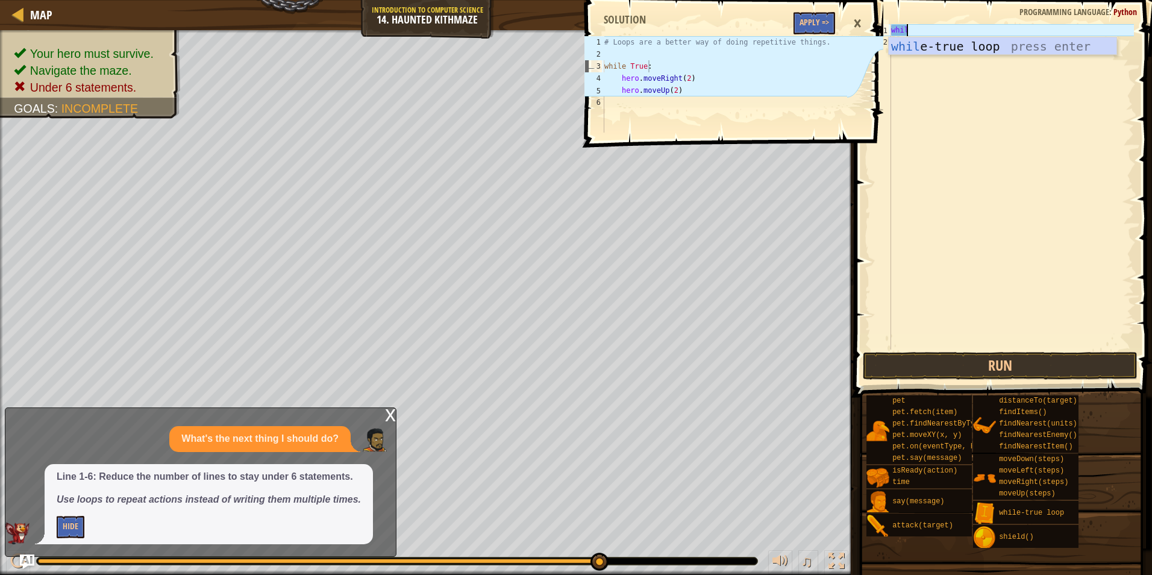
scroll to position [5, 1]
click at [948, 34] on div "while" at bounding box center [1011, 199] width 245 height 350
type textarea "w"
type textarea "while"
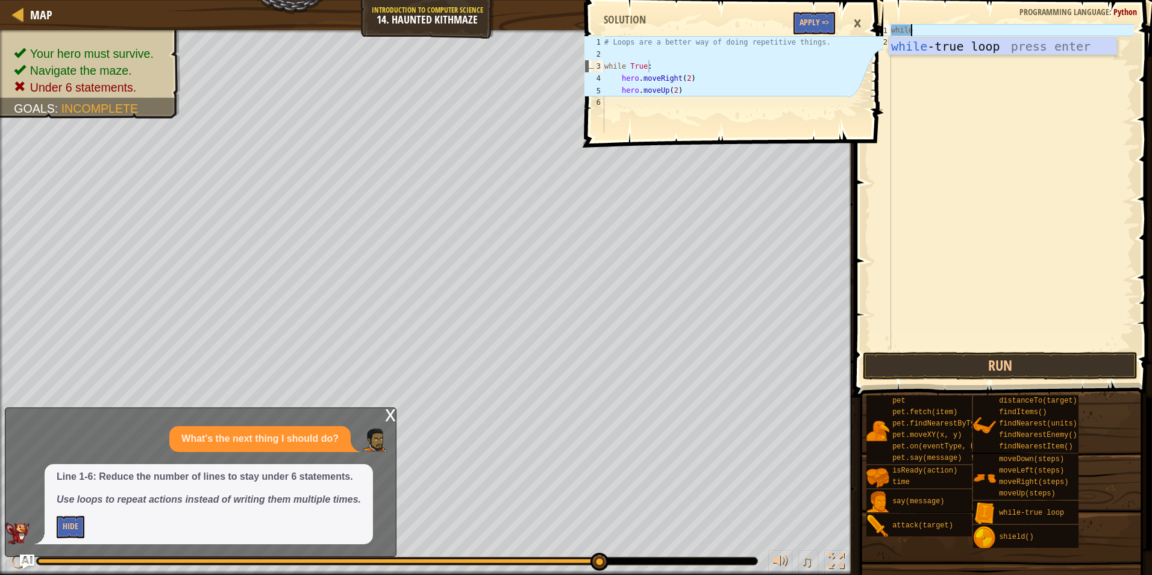
scroll to position [5, 1]
click at [986, 45] on div "while -true loop press enter" at bounding box center [1003, 64] width 228 height 54
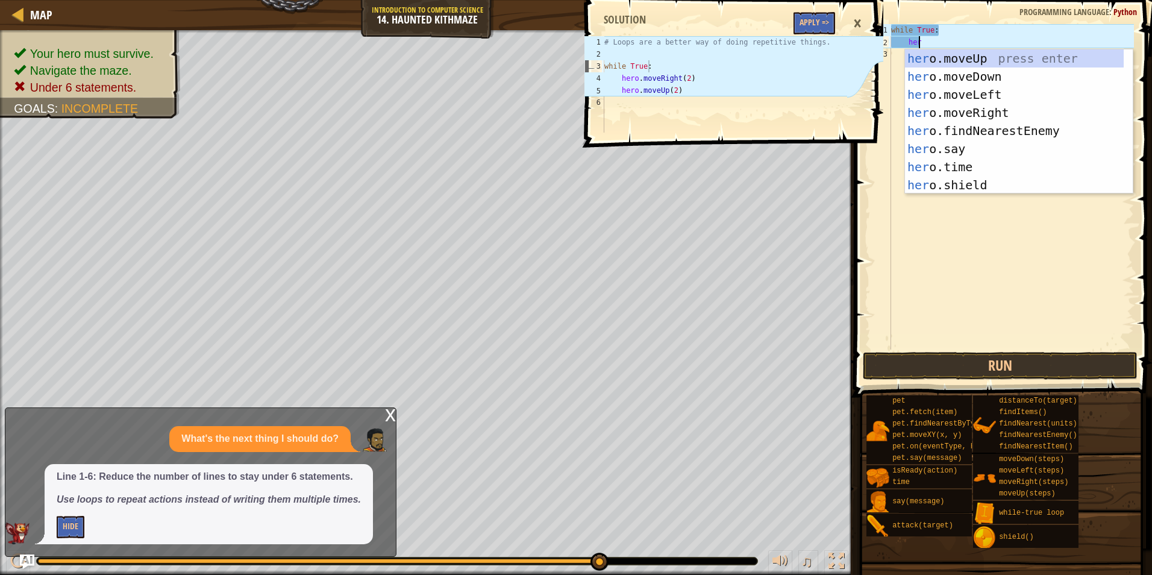
scroll to position [5, 2]
type textarea "hero"
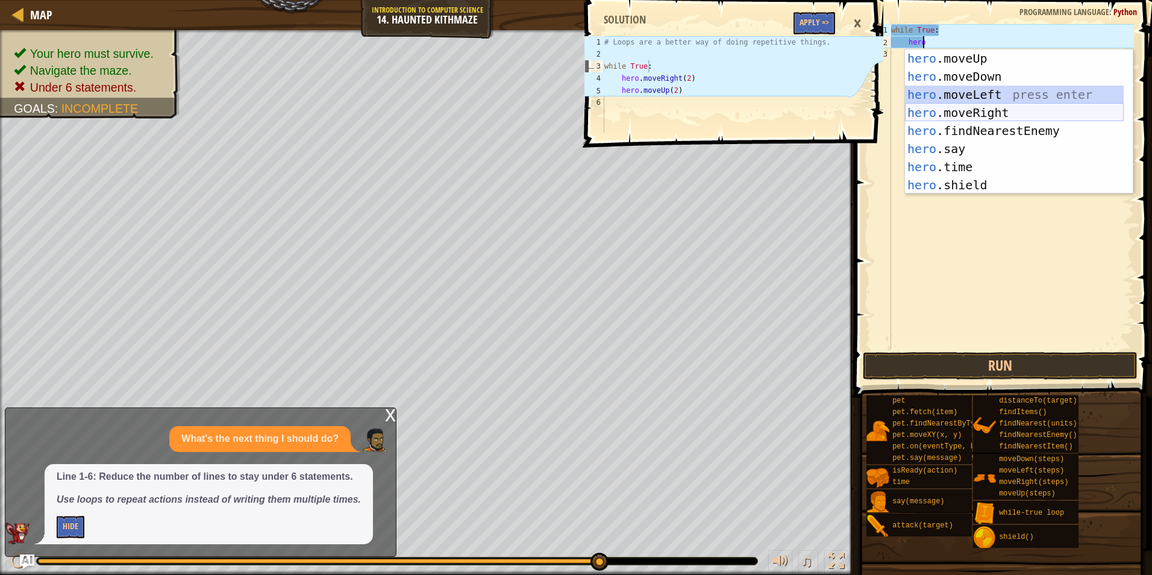
drag, startPoint x: 959, startPoint y: 102, endPoint x: 959, endPoint y: 110, distance: 7.2
click at [959, 110] on div "hero .moveUp press enter hero .moveDown press enter hero .moveLeft press enter …" at bounding box center [1014, 139] width 219 height 181
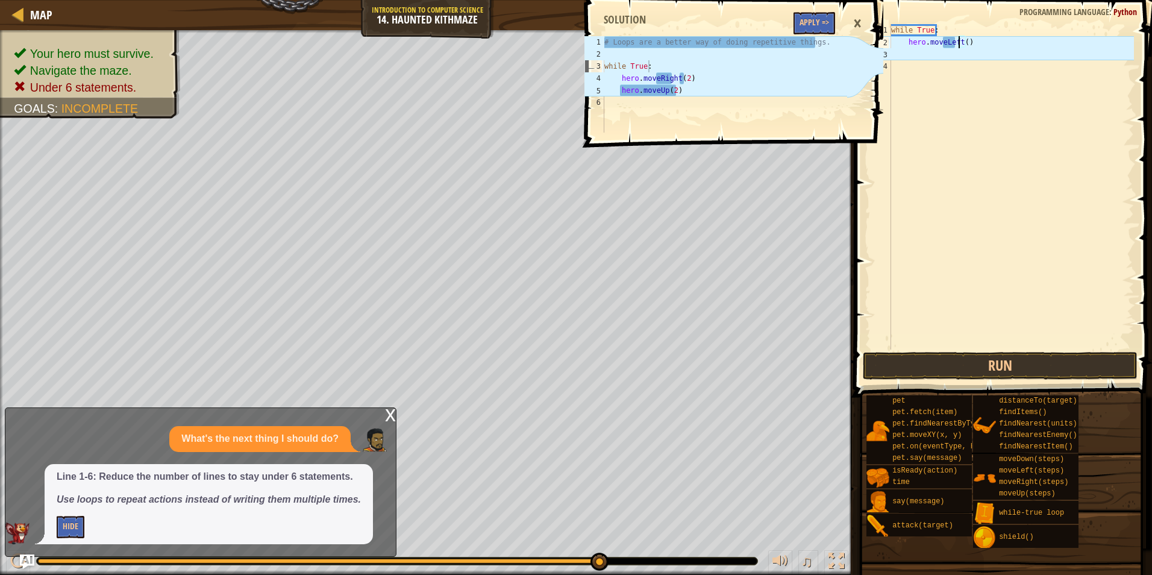
click at [959, 39] on div "while True : hero . moveLeft ( )" at bounding box center [1011, 199] width 245 height 350
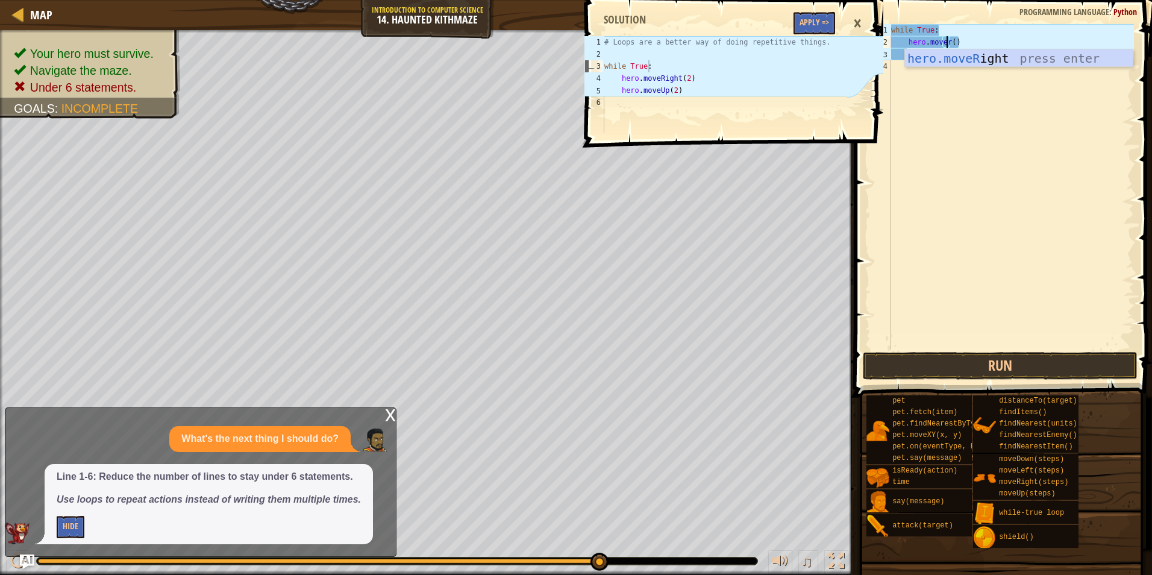
scroll to position [5, 5]
type textarea "hero.moveri()"
click at [979, 48] on div "while True : hero . moveri ( )" at bounding box center [1011, 199] width 245 height 350
click at [950, 42] on div "while True : hero . moveri ( )" at bounding box center [1011, 199] width 245 height 350
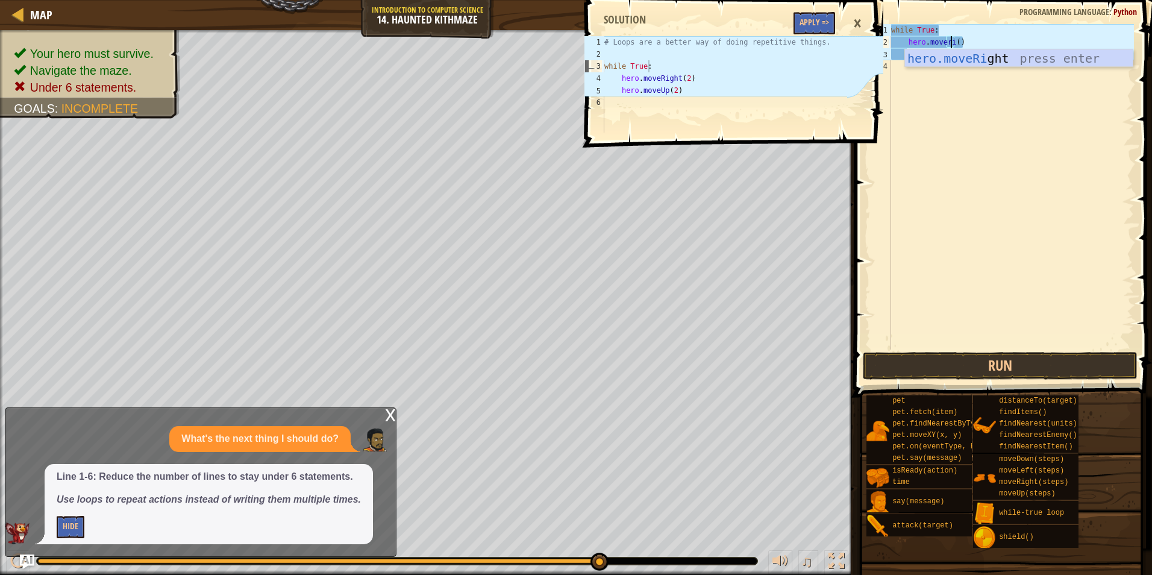
scroll to position [5, 5]
click at [946, 61] on div "hero.moveRi ght press enter" at bounding box center [1019, 76] width 228 height 54
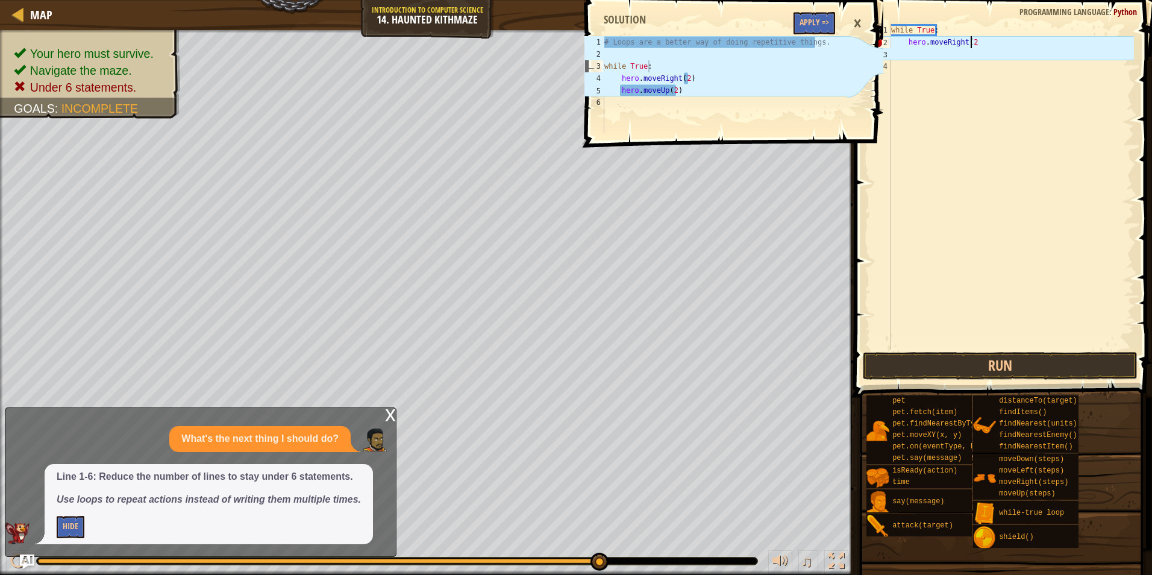
type textarea "hero.moveRight(2)"
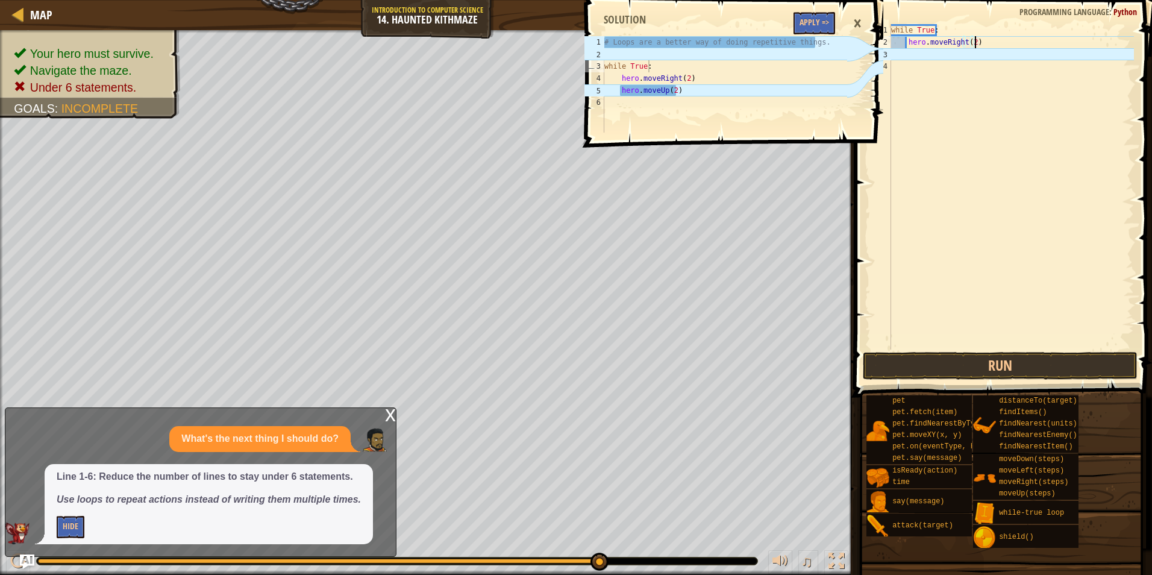
click at [902, 52] on div "while True : hero . moveRight ( 2 )" at bounding box center [1011, 199] width 245 height 350
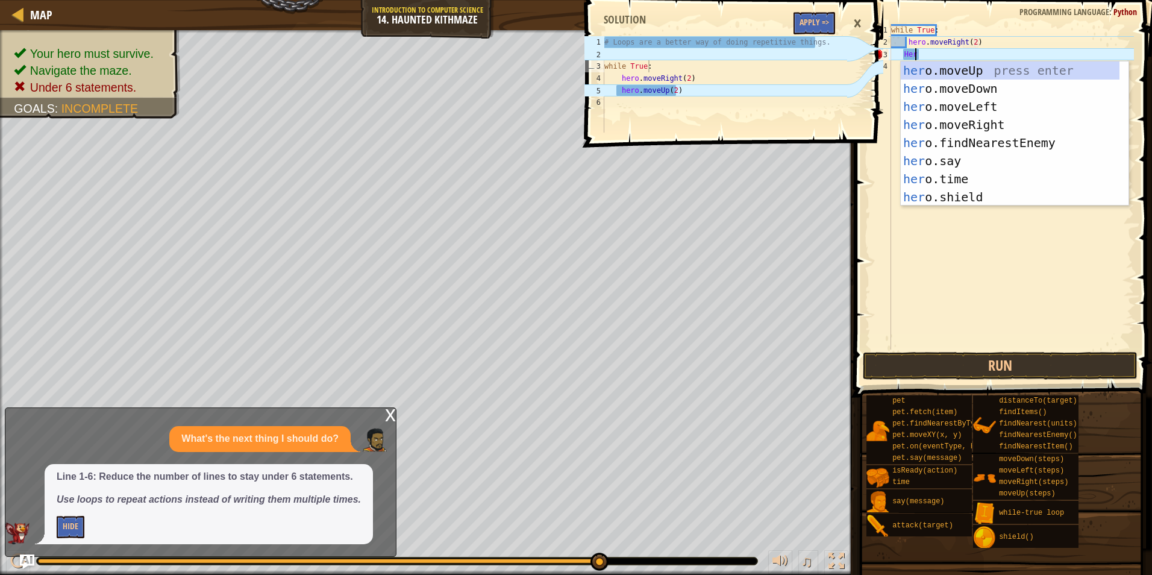
scroll to position [5, 2]
type textarea "Hero"
click at [977, 71] on div "hero .moveUp press enter hero .moveDown press enter hero .moveLeft press enter …" at bounding box center [1010, 151] width 219 height 181
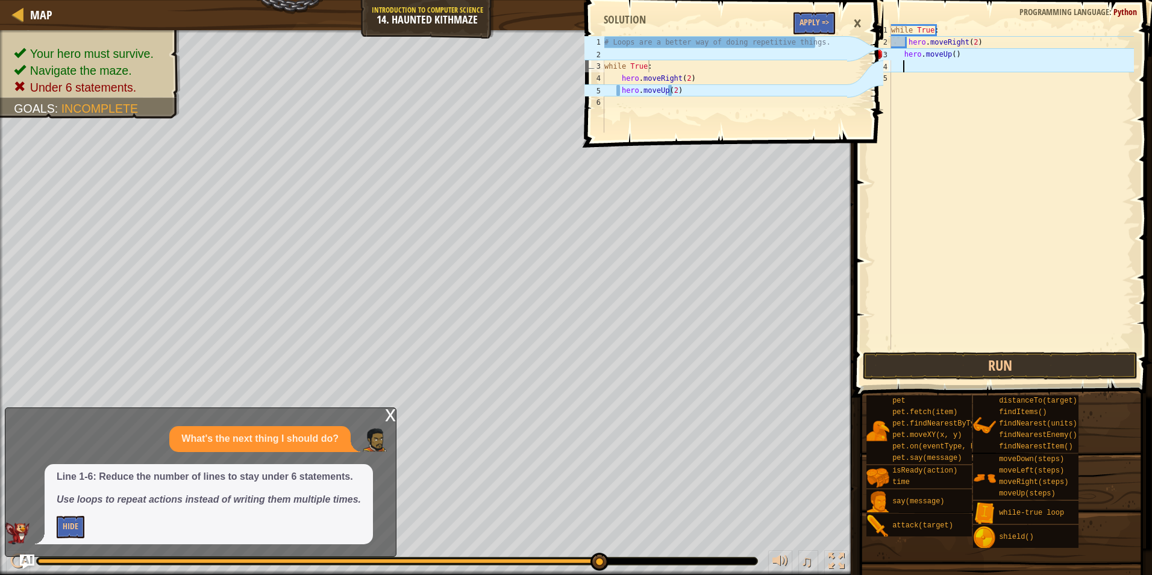
click at [952, 55] on div "while True : hero . moveRight ( 2 ) hero . moveUp ( )" at bounding box center [1011, 199] width 245 height 350
click at [938, 376] on div "hero.moveUp(2) 1 2 3 4 5 while True : hero . moveRight ( 2 ) hero . moveUp ( 2 …" at bounding box center [1001, 222] width 301 height 433
click at [938, 371] on button "Run" at bounding box center [1000, 366] width 275 height 28
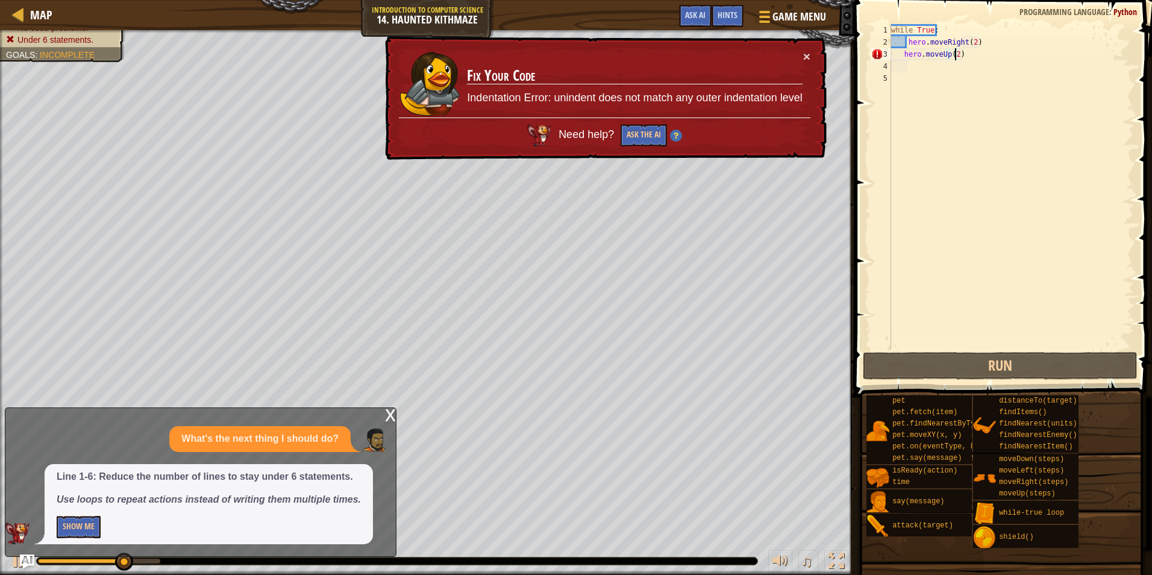
click at [391, 408] on div "x" at bounding box center [390, 414] width 11 height 12
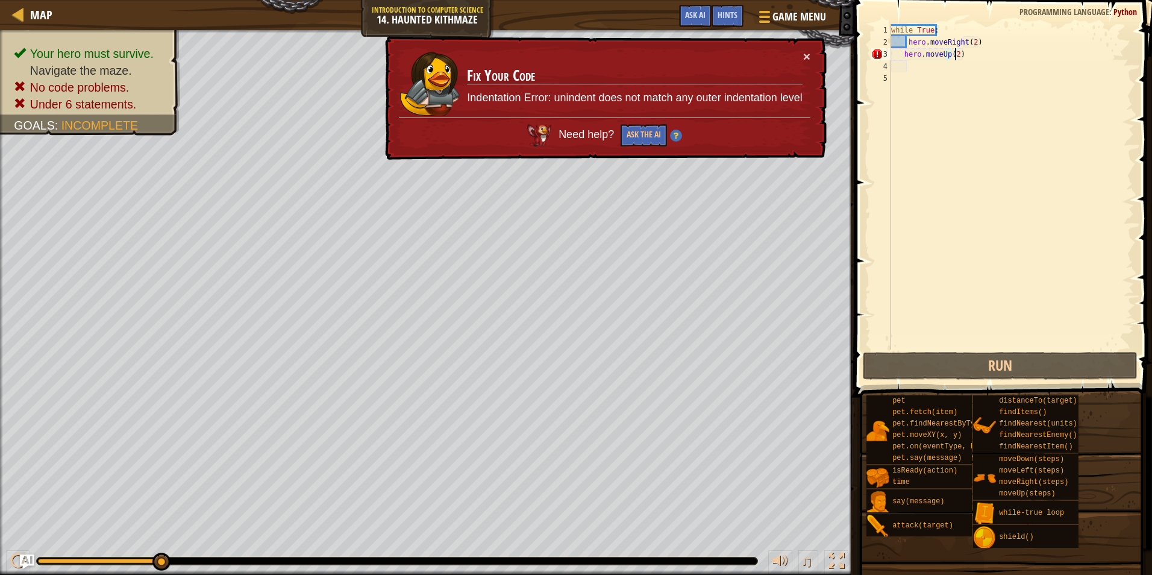
click at [955, 50] on div "while True : hero . moveRight ( 2 ) hero . moveUp ( 2 )" at bounding box center [1011, 199] width 245 height 350
click at [959, 50] on div "while True : hero . moveRight ( 2 ) hero . moveUp ( 2 )" at bounding box center [1011, 199] width 245 height 350
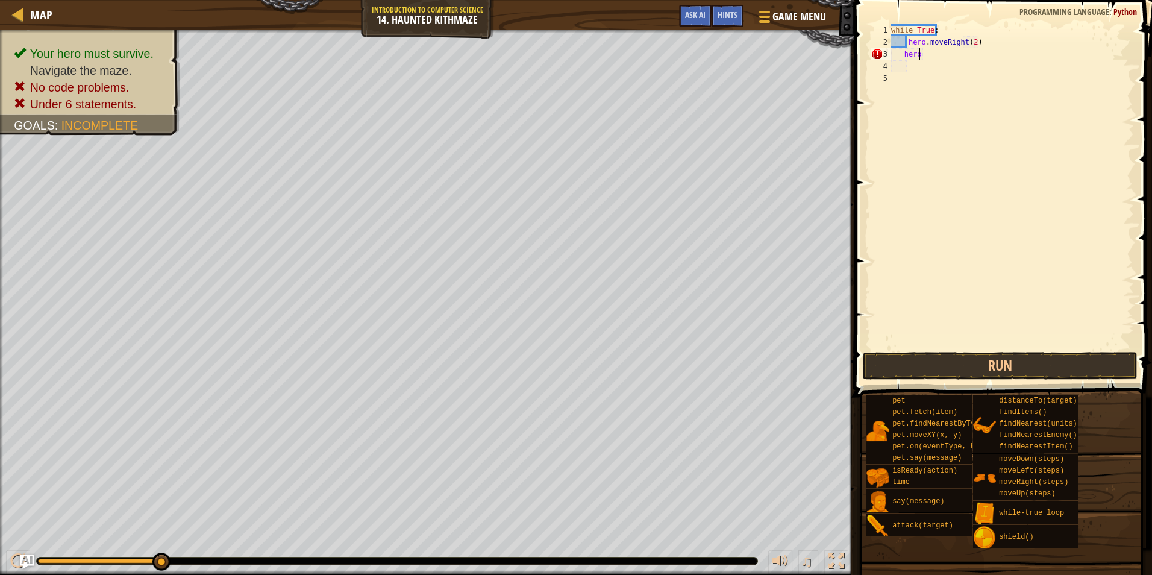
type textarea "h"
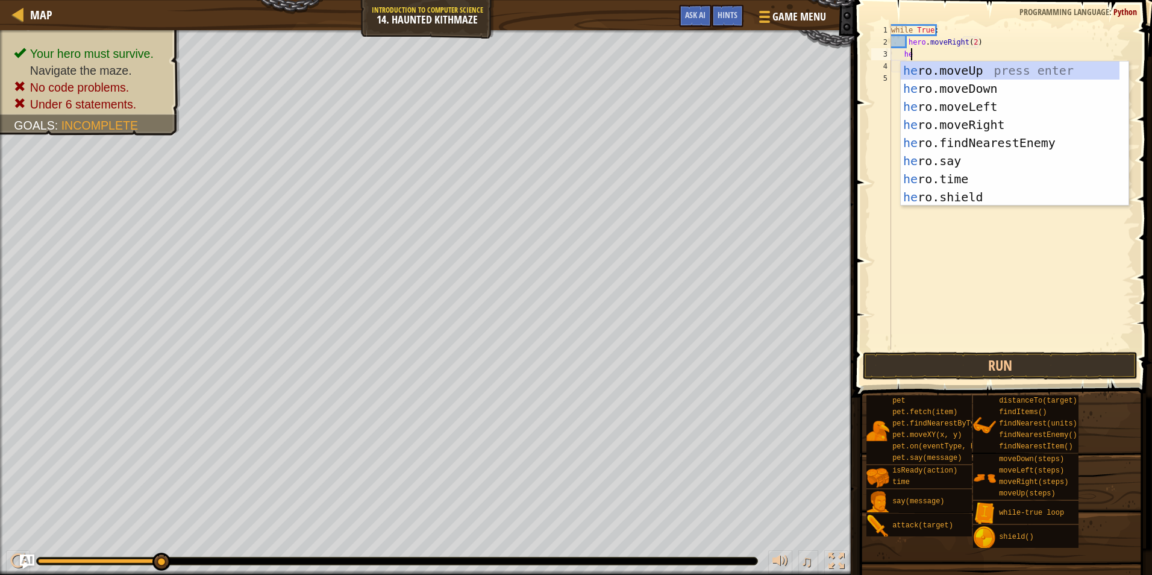
type textarea "hero"
click at [954, 67] on div "hero .moveUp press enter hero .moveDown press enter hero .moveLeft press enter …" at bounding box center [1010, 151] width 219 height 181
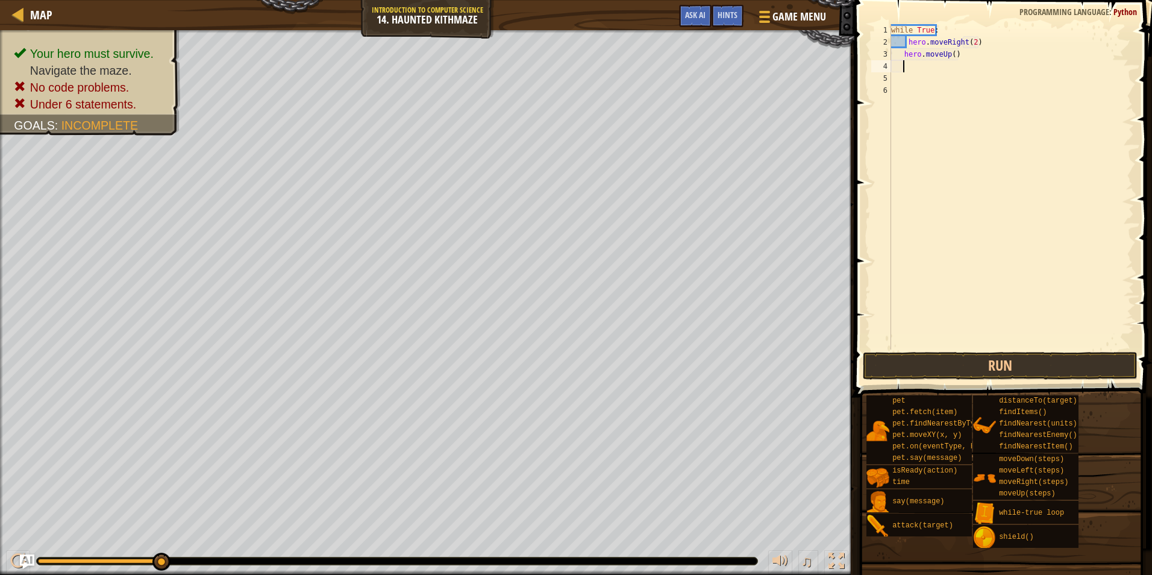
scroll to position [5, 1]
click at [949, 54] on div "while True : hero . moveRight ( 2 ) hero . moveUp ( )" at bounding box center [1011, 199] width 245 height 350
type textarea "hero.moveUp()"
click at [963, 63] on div "while True : hero . moveRight ( 2 ) hero . moveUp ( )" at bounding box center [1011, 199] width 245 height 350
click at [952, 52] on div "while True : hero . moveRight ( 2 ) hero . moveUp ( )" at bounding box center [1011, 199] width 245 height 350
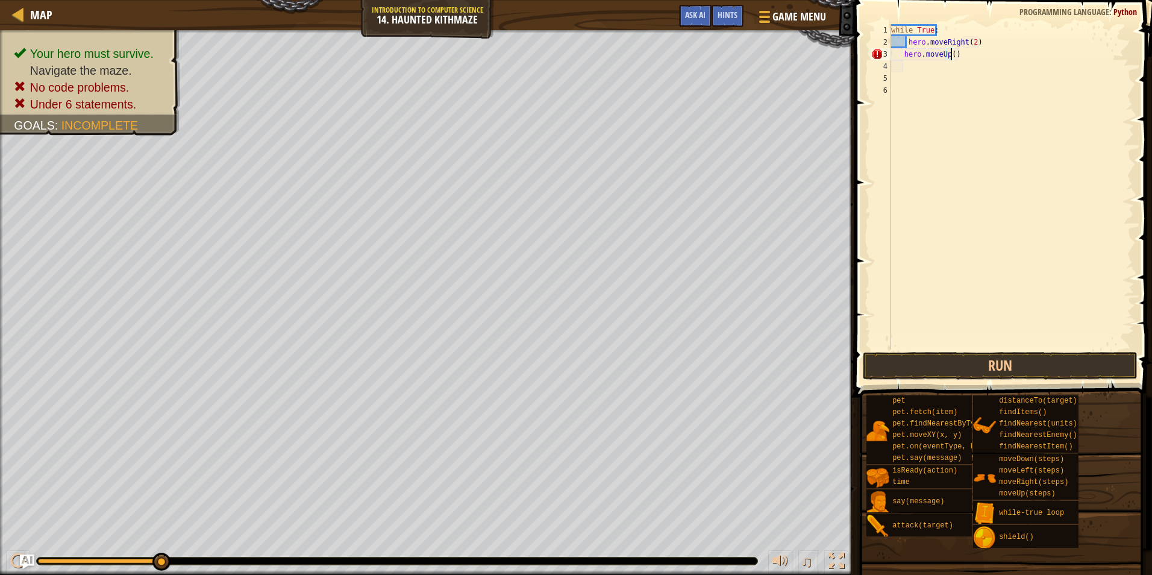
scroll to position [5, 5]
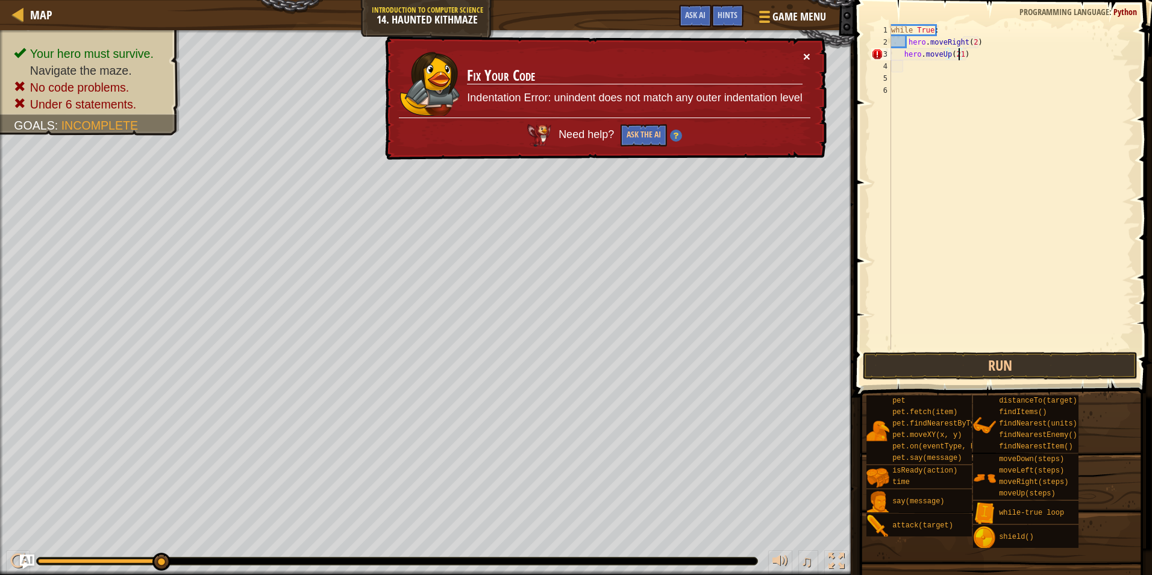
click at [805, 53] on button "×" at bounding box center [806, 56] width 7 height 13
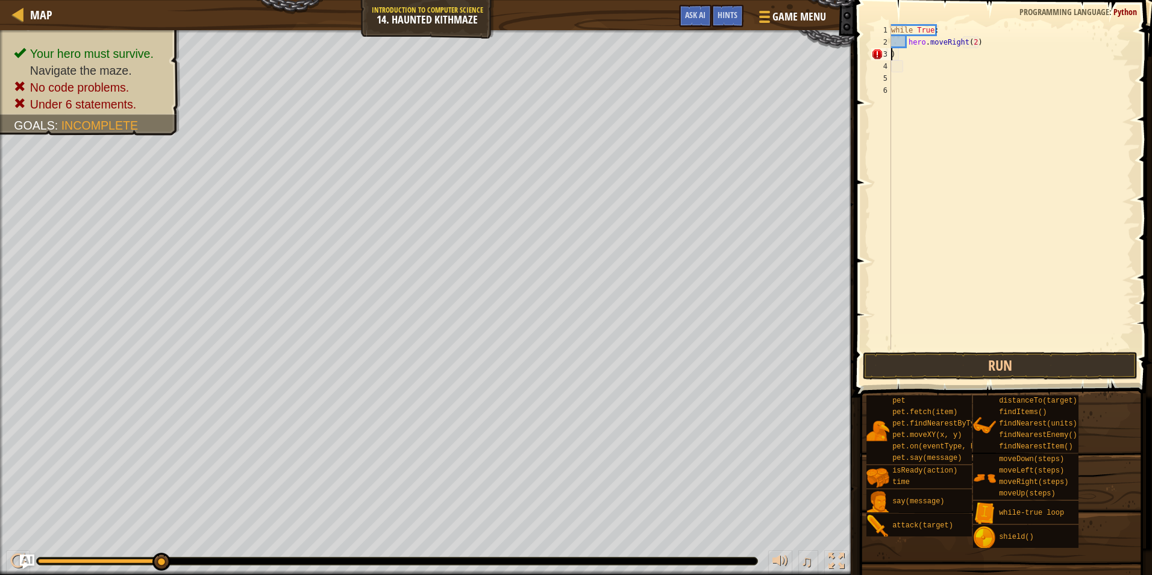
scroll to position [5, 0]
click at [920, 46] on div "while True : hero . moveRight ( 2 ) )" at bounding box center [1011, 199] width 245 height 350
click at [920, 51] on div "while True : hero . moveRight ( 2 ) )" at bounding box center [1011, 199] width 245 height 350
click at [992, 370] on button "Run" at bounding box center [1000, 366] width 275 height 28
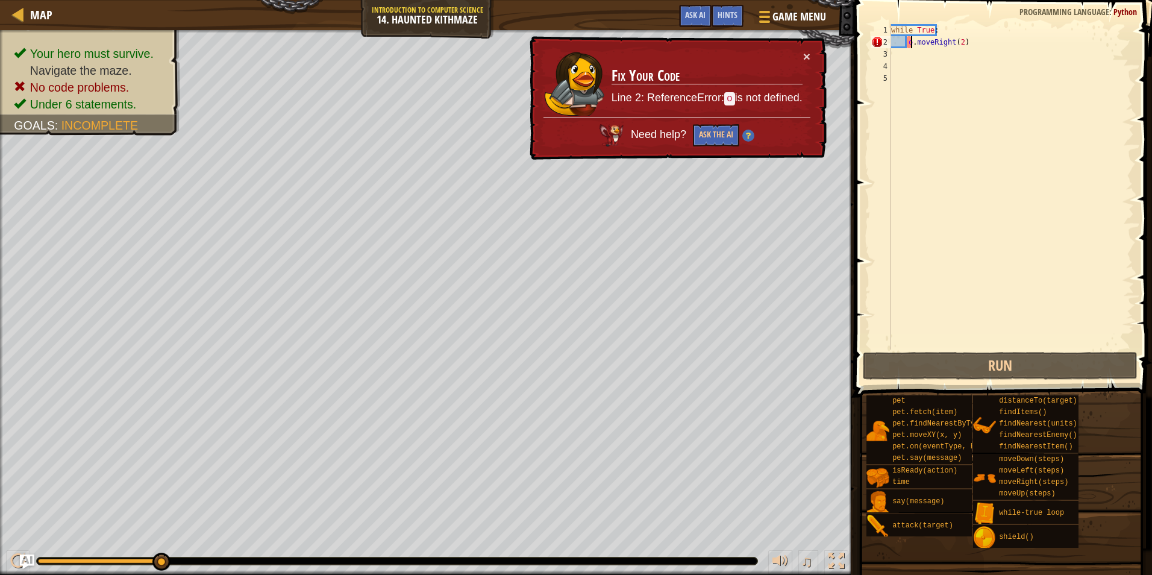
click at [913, 40] on div "while True : o . moveRight ( 2 )" at bounding box center [1011, 199] width 245 height 350
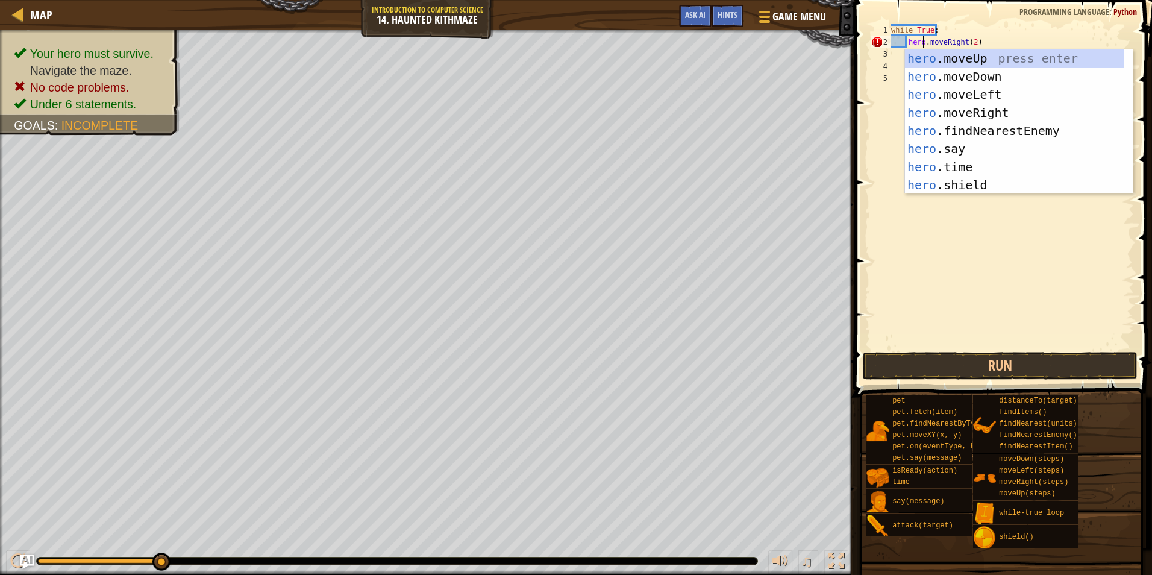
scroll to position [5, 3]
click at [966, 56] on div "hero .moveUp press enter hero .moveDown press enter hero .moveLeft press enter …" at bounding box center [1014, 139] width 219 height 181
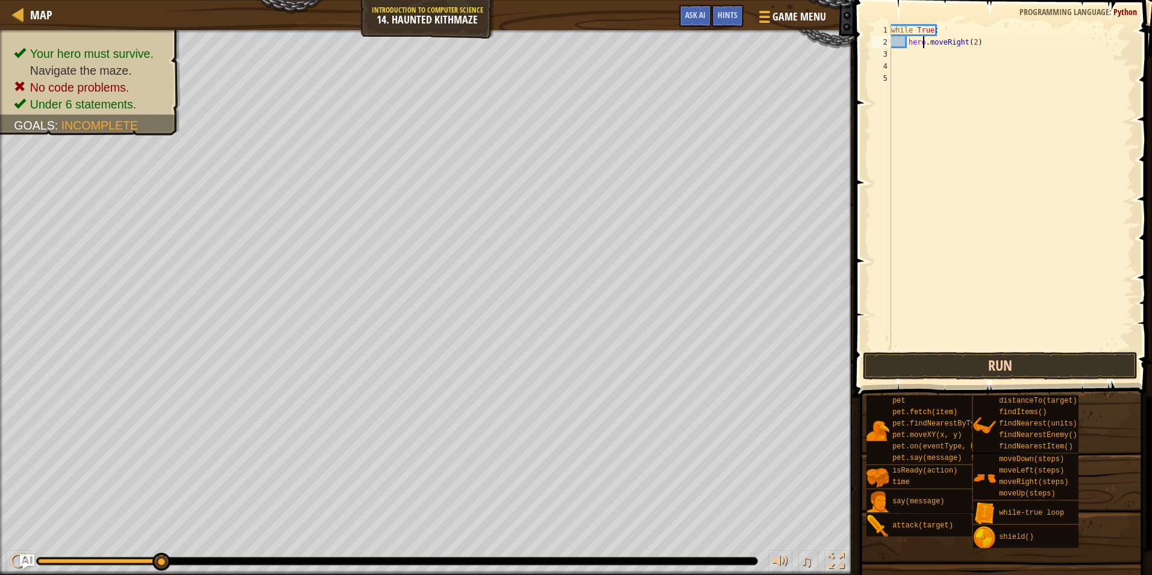
type textarea "hero.moveRight(2)"
click at [978, 365] on button "Run" at bounding box center [1000, 366] width 275 height 28
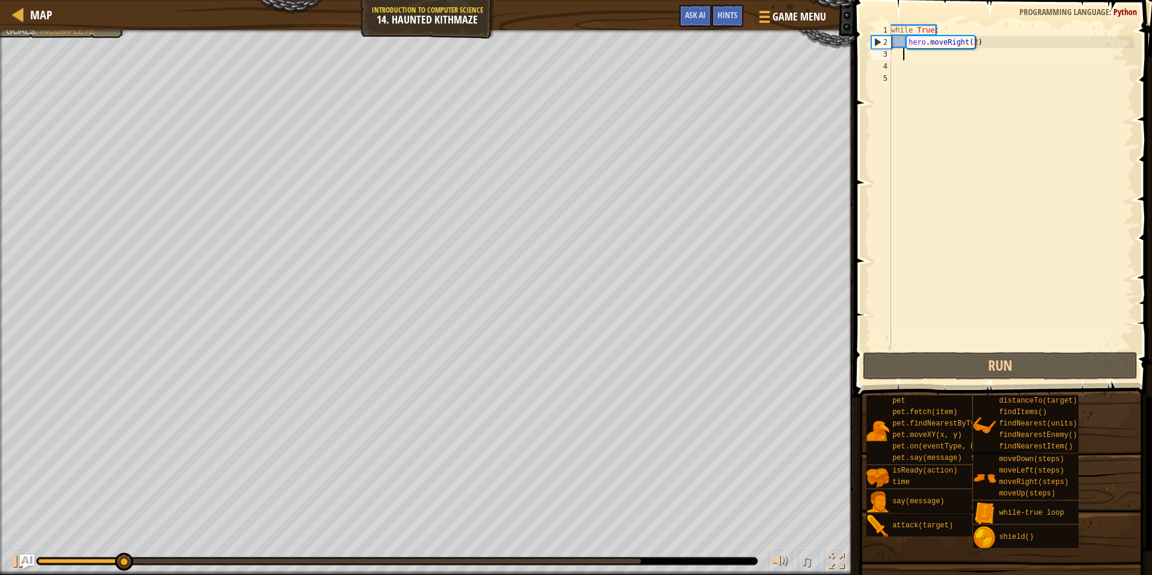
click at [949, 57] on div "while True : hero . moveRight ( 2 )" at bounding box center [1011, 199] width 245 height 350
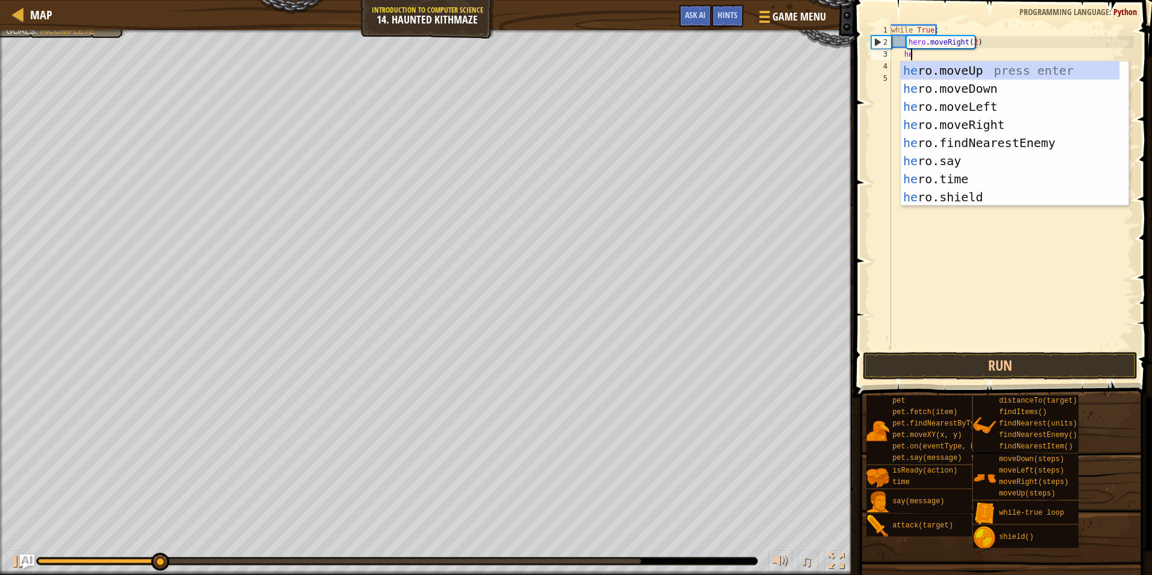
type textarea "hero"
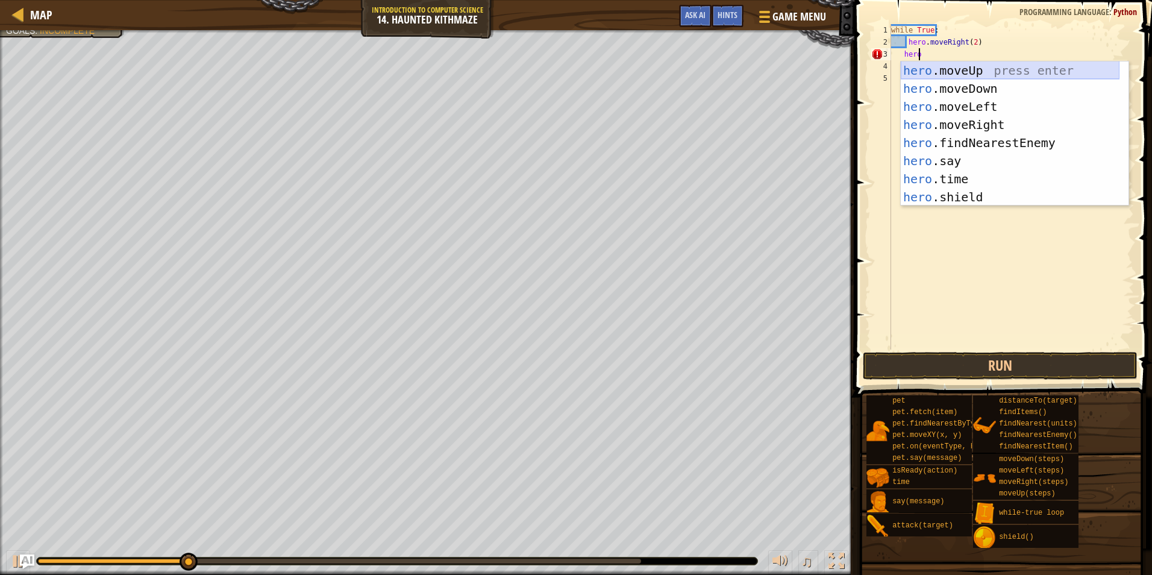
click at [957, 71] on div "hero .moveUp press enter hero .moveDown press enter hero .moveLeft press enter …" at bounding box center [1010, 151] width 219 height 181
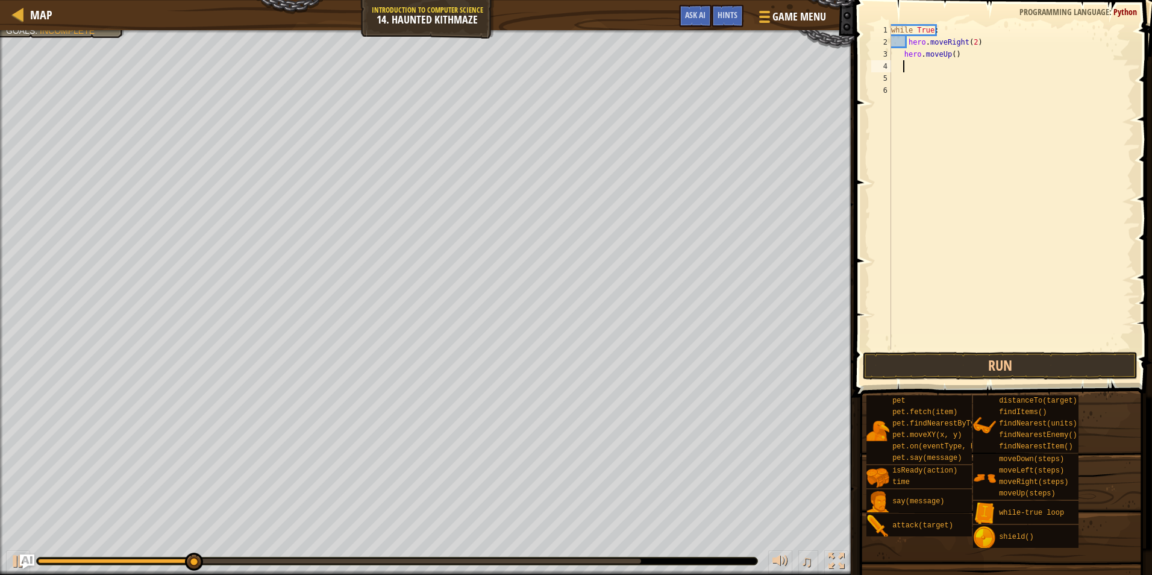
scroll to position [5, 1]
click at [951, 52] on div "while True : hero . moveRight ( 2 ) hero . moveUp ( )" at bounding box center [1011, 199] width 245 height 350
click at [902, 50] on div "while True : hero . moveRight ( 2 ) hero . moveUp ( 2 )" at bounding box center [1011, 199] width 245 height 350
drag, startPoint x: 964, startPoint y: 55, endPoint x: 953, endPoint y: 57, distance: 11.6
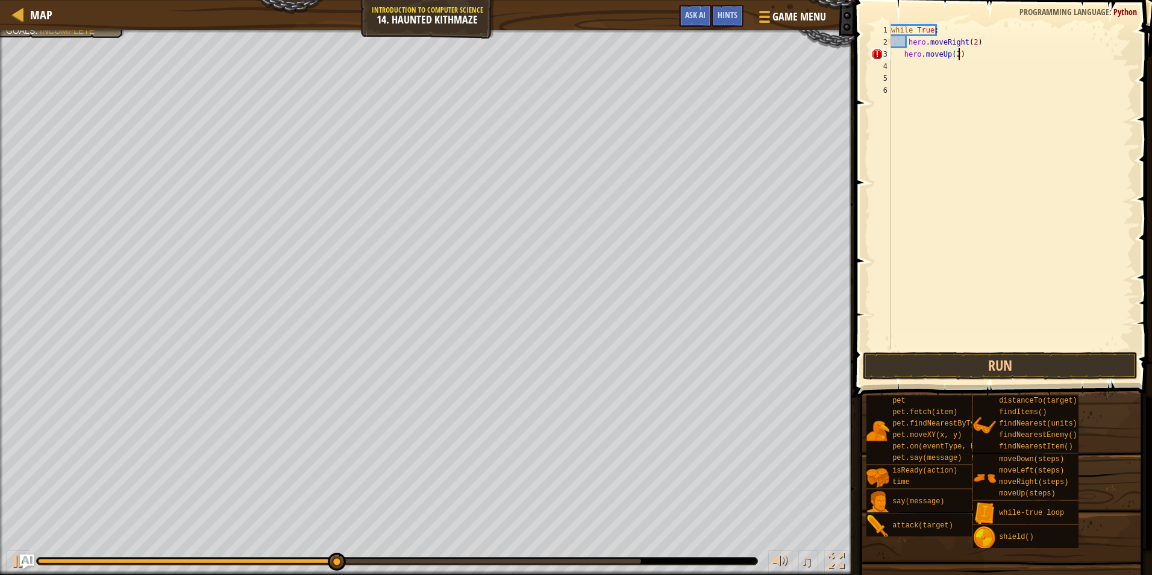
click at [963, 55] on div "while True : hero . moveRight ( 2 ) hero . moveUp ( 2 )" at bounding box center [1011, 199] width 245 height 350
type textarea "h"
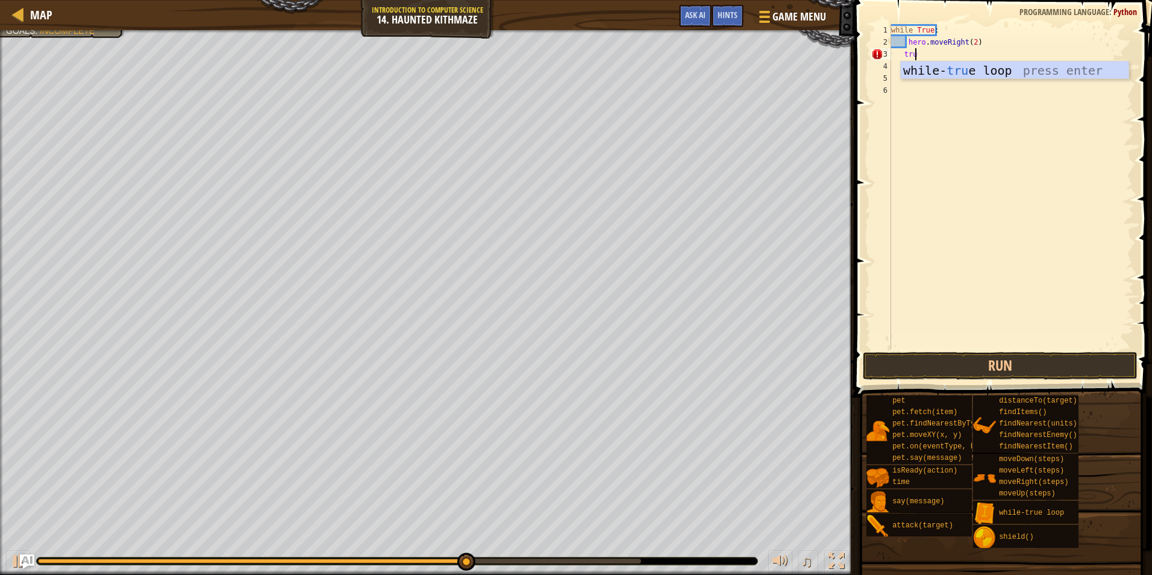
type textarea "true"
click at [920, 77] on div "while- true loop press enter" at bounding box center [1015, 88] width 228 height 54
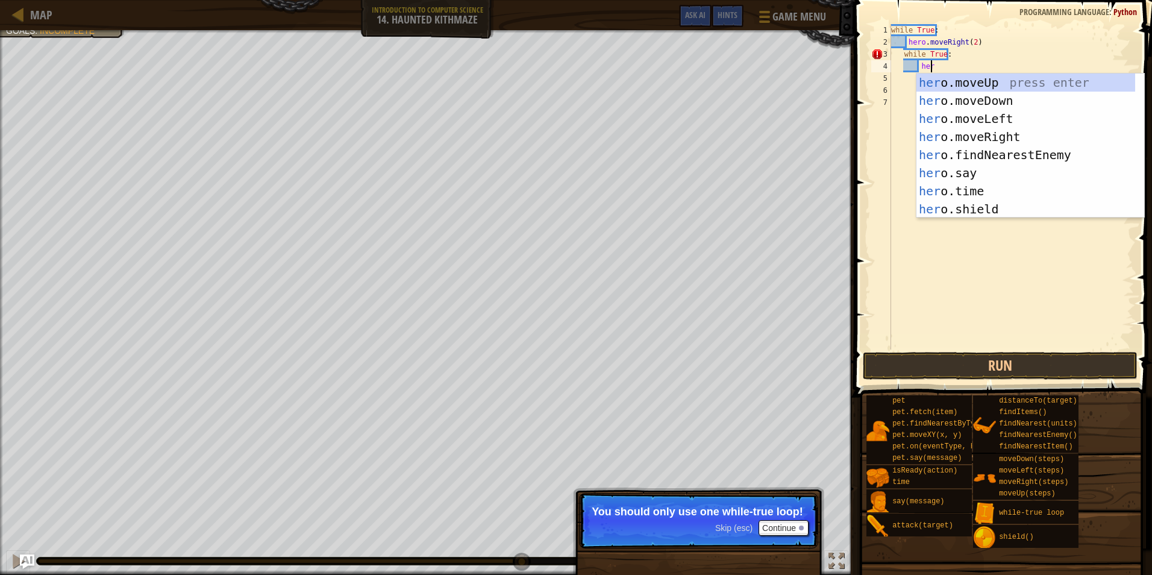
scroll to position [5, 3]
type textarea "hero"
click at [964, 79] on div "hero .moveUp press enter hero .moveDown press enter hero .moveLeft press enter …" at bounding box center [1026, 164] width 219 height 181
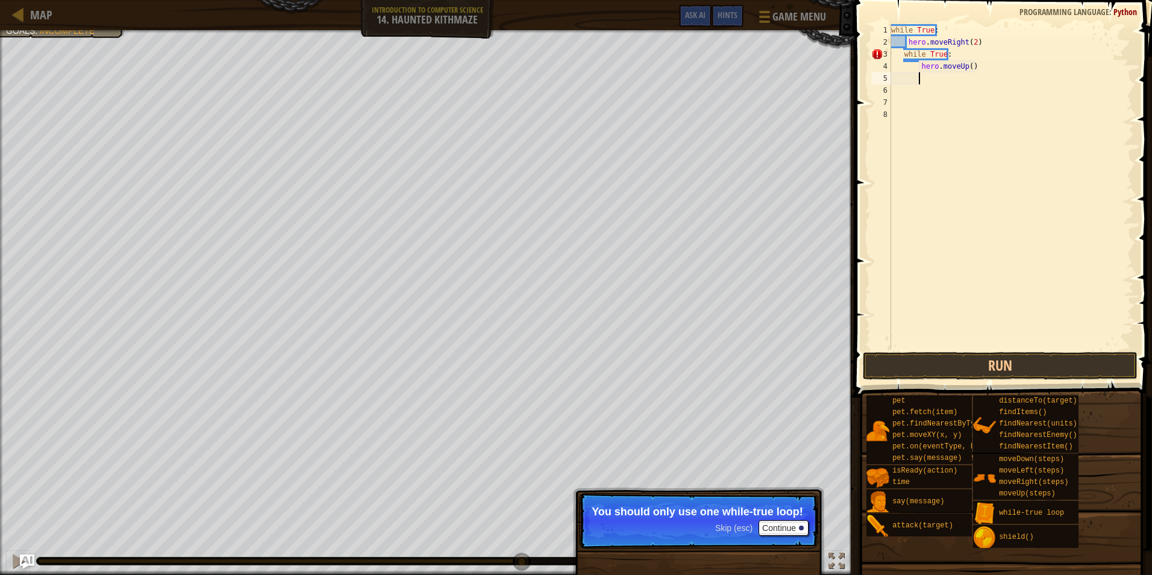
scroll to position [5, 2]
type textarea "\"
type textarea "h"
type textarea "w"
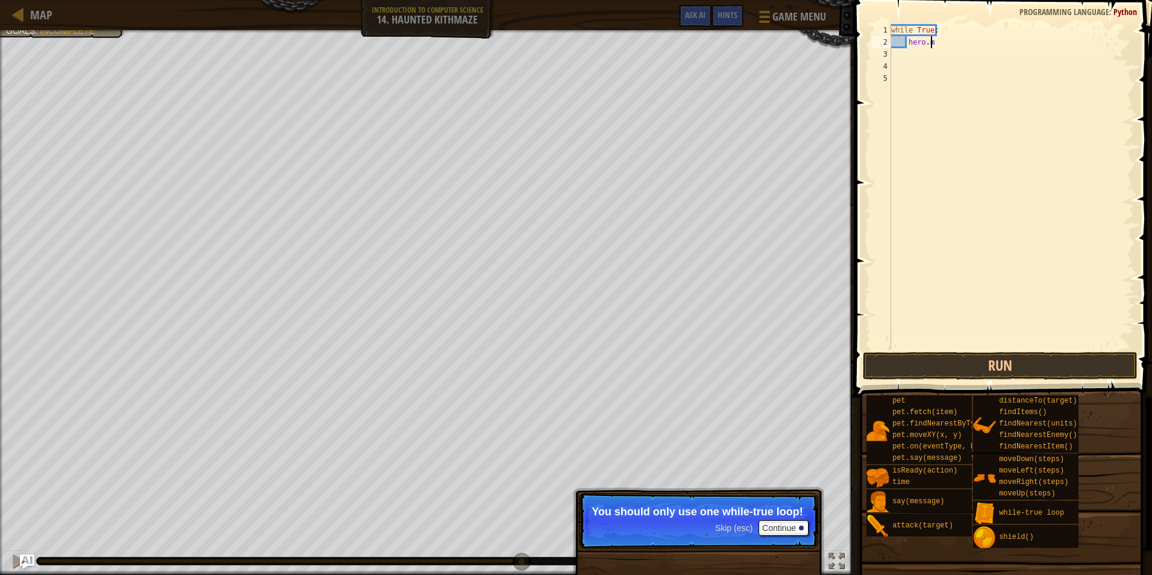
type textarea "h"
type textarea "w"
